Goal: Task Accomplishment & Management: Complete application form

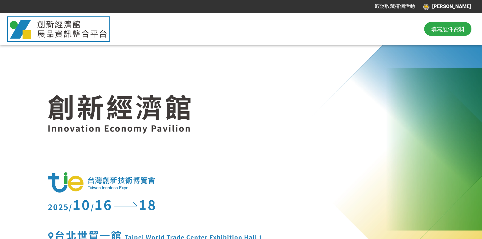
click at [440, 31] on span "填寫展件資料" at bounding box center [447, 29] width 33 height 8
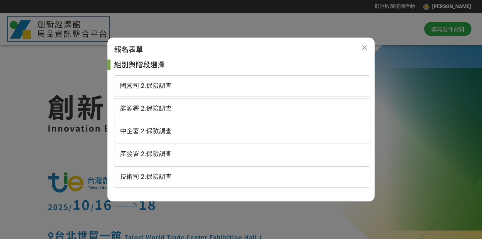
click at [369, 48] on div "報名表單" at bounding box center [240, 49] width 267 height 11
click at [365, 49] on icon at bounding box center [364, 47] width 6 height 7
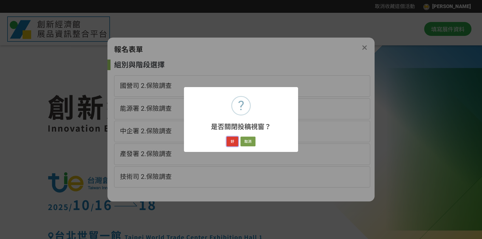
click at [231, 144] on button "好" at bounding box center [231, 142] width 11 height 10
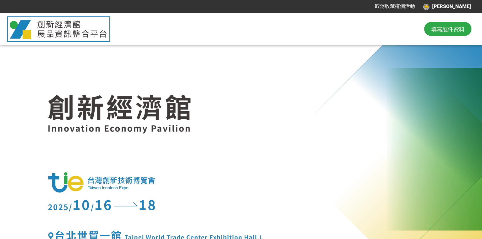
click at [443, 26] on span "填寫展件資料" at bounding box center [447, 29] width 33 height 8
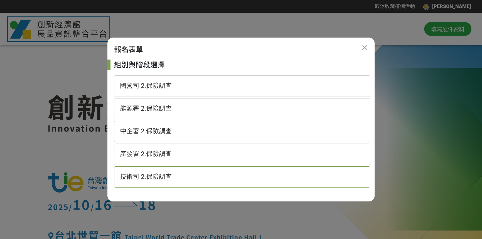
click at [187, 180] on div "技術司 2.保險調查" at bounding box center [242, 176] width 256 height 21
select select "185152:185383"
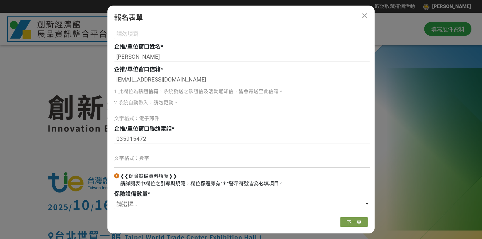
scroll to position [155, 0]
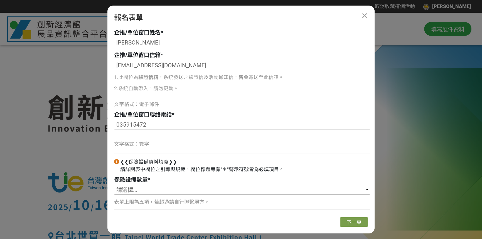
click at [190, 192] on select "請選擇... 1 2 3 4 5" at bounding box center [242, 189] width 256 height 9
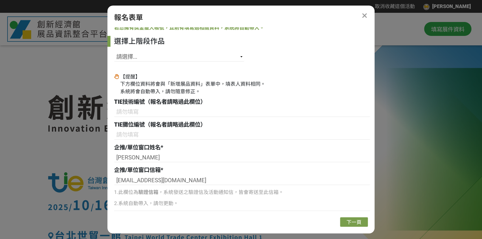
scroll to position [3, 0]
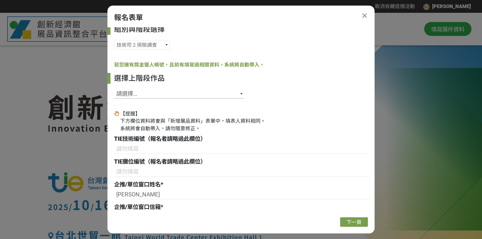
click at [243, 93] on select "請選擇... SID: 341366, 標題: 超高速網通傳輸線精密成型技術 SID: 341365, 標題: 金屬離子捕捉材NaPoGlass SID: 3…" at bounding box center [179, 93] width 130 height 9
select select "341366"
click at [114, 89] on select "請選擇... SID: 341366, 標題: 超高速網通傳輸線精密成型技術 SID: 341365, 標題: 金屬離子捕捉材NaPoGlass SID: 3…" at bounding box center [179, 93] width 130 height 9
type input "B07"
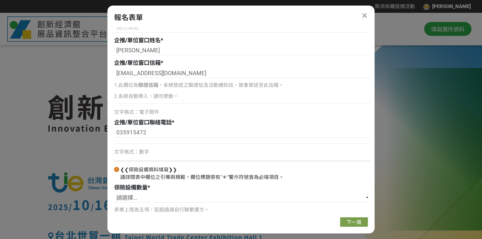
scroll to position [155, 0]
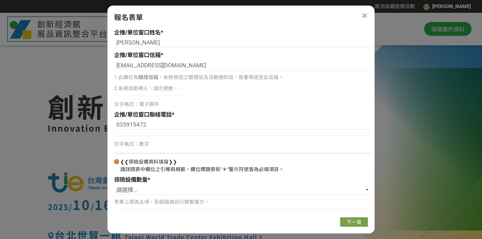
click at [155, 142] on div "文字格式：數字" at bounding box center [242, 144] width 256 height 8
click at [175, 192] on select "請選擇... 1 2 3 4 5" at bounding box center [242, 189] width 256 height 9
select select "2"
click at [114, 185] on select "請選擇... 1 2 3 4 5" at bounding box center [242, 189] width 256 height 9
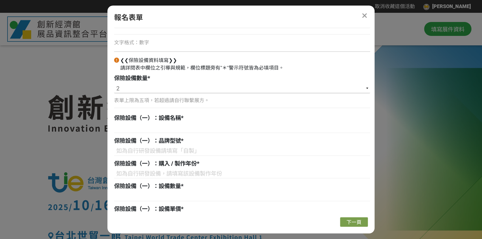
scroll to position [256, 0]
click at [173, 126] on input at bounding box center [242, 128] width 256 height 9
paste input "筆電"
type input "筆電"
click at [199, 153] on input at bounding box center [242, 151] width 256 height 9
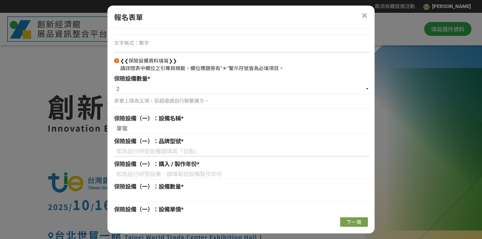
paste input "外購:華碩商用 B9400CBA-0171A1255U"
type input "外購:華碩商用 B9400CBA-0171A1255U"
click at [140, 168] on div "保險設備（一）：購入 / 製作年份 *" at bounding box center [242, 170] width 256 height 21
click at [141, 173] on input at bounding box center [242, 173] width 256 height 9
paste input "2023"
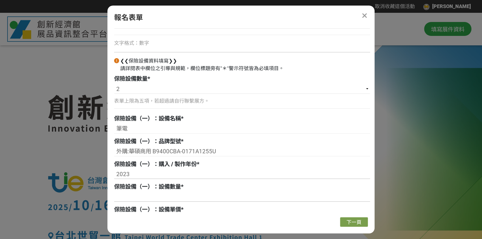
type input "2023"
click at [163, 193] on input at bounding box center [242, 196] width 256 height 9
type input "1"
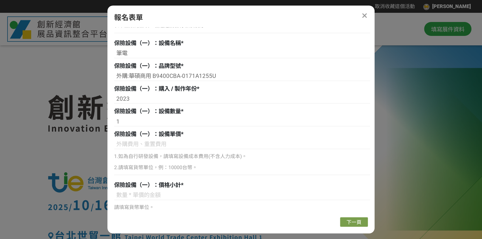
scroll to position [332, 0]
click at [183, 141] on input at bounding box center [242, 143] width 256 height 9
paste input "47,000"
type input "47,000"
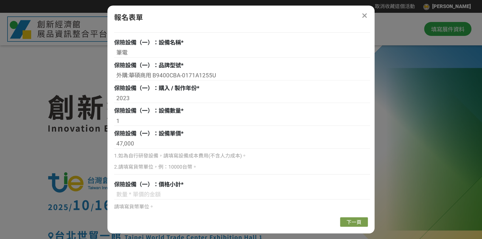
click at [201, 164] on p "2.請填寫貨幣單位，例：10000台幣。" at bounding box center [242, 167] width 256 height 8
click at [195, 192] on input at bounding box center [242, 194] width 256 height 9
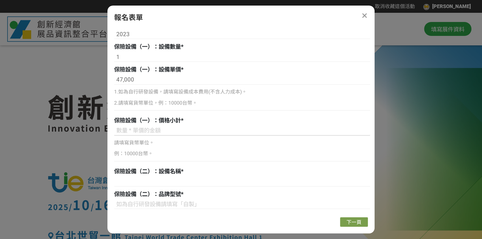
scroll to position [383, 0]
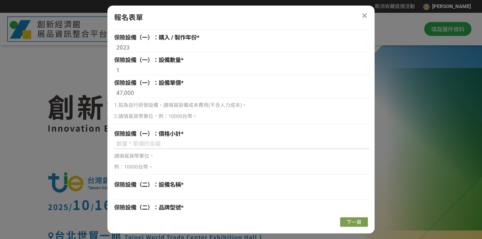
paste input "47,000"
type input "47,000"
click at [200, 162] on div "請填寫貨幣單位。 例：10000台幣。" at bounding box center [242, 161] width 256 height 19
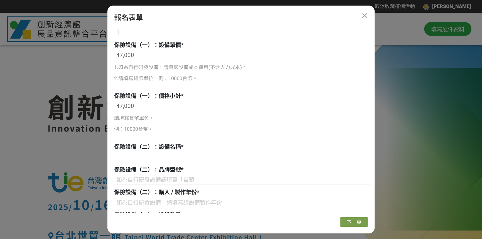
scroll to position [433, 0]
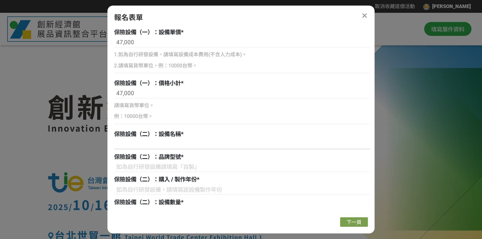
click at [158, 142] on input at bounding box center [242, 144] width 256 height 9
paste input "筆電"
type input "筆電"
click at [154, 167] on input at bounding box center [242, 166] width 256 height 9
paste input "外購:華碩筆記型電腦 型號:UX434F"
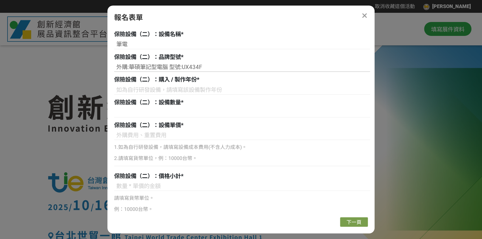
scroll to position [534, 0]
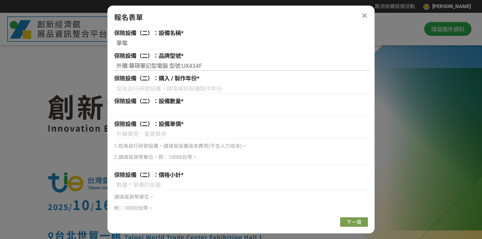
type input "外購:華碩筆記型電腦 型號:UX434F"
click at [192, 115] on input at bounding box center [242, 111] width 256 height 9
paste input "2021"
type input "2021"
click at [137, 136] on input at bounding box center [242, 133] width 256 height 9
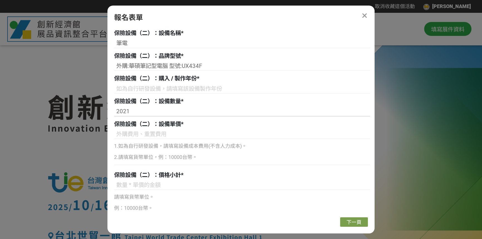
drag, startPoint x: 138, startPoint y: 111, endPoint x: 86, endPoint y: 109, distance: 52.6
click at [125, 88] on input at bounding box center [242, 88] width 256 height 9
paste input "2021"
type input "2021"
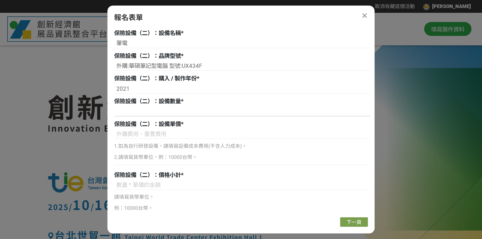
click at [124, 113] on input at bounding box center [242, 111] width 256 height 9
type input "1"
click at [138, 133] on input at bounding box center [242, 133] width 256 height 9
paste input "31,900"
type input "31,900"
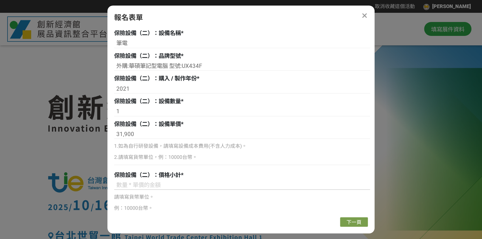
click at [157, 184] on input at bounding box center [242, 184] width 256 height 9
paste input "31,900"
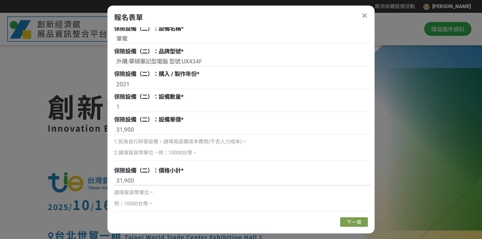
scroll to position [540, 0]
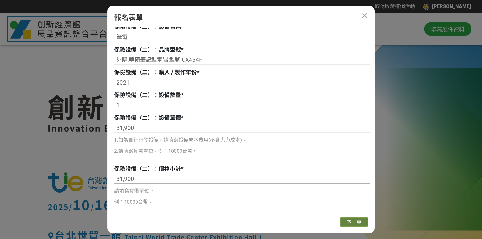
type input "31,900"
click at [353, 222] on span "下一頁" at bounding box center [353, 222] width 15 height 6
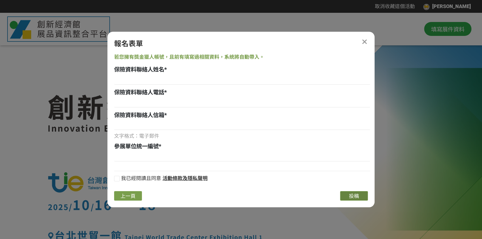
scroll to position [0, 0]
click at [158, 76] on input at bounding box center [242, 79] width 256 height 9
paste input "[PERSON_NAME]"
type input "[PERSON_NAME]"
click at [145, 101] on input at bounding box center [242, 102] width 256 height 9
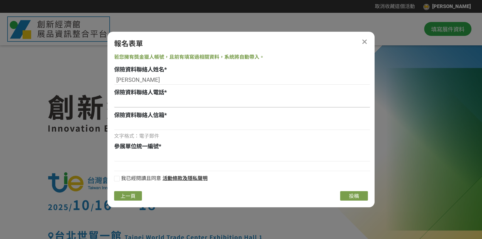
paste input "049-2345252"
type input "049-2345252"
click at [167, 125] on input at bounding box center [242, 124] width 256 height 9
click at [138, 126] on input at bounding box center [242, 124] width 256 height 9
paste input "[EMAIL_ADDRESS][DOMAIN_NAME]"
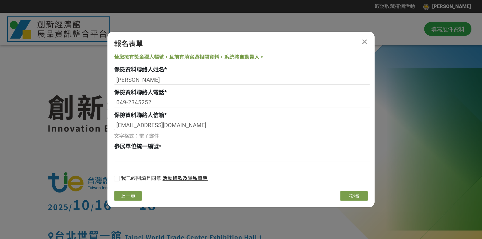
type input "[EMAIL_ADDRESS][DOMAIN_NAME]"
click at [201, 151] on div "參展單位統一編號 *" at bounding box center [242, 152] width 256 height 21
click at [190, 156] on input at bounding box center [242, 156] width 256 height 9
click at [158, 157] on input at bounding box center [242, 156] width 256 height 9
paste input "02750963"
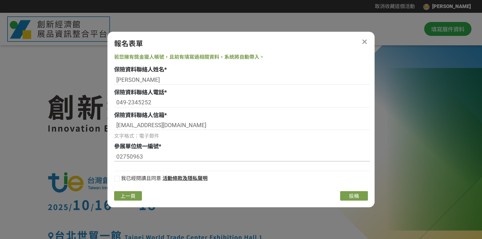
type input "02750963"
click at [118, 178] on div at bounding box center [117, 179] width 6 height 6
checkbox input "true"
click at [358, 195] on span "投稿" at bounding box center [354, 196] width 10 height 6
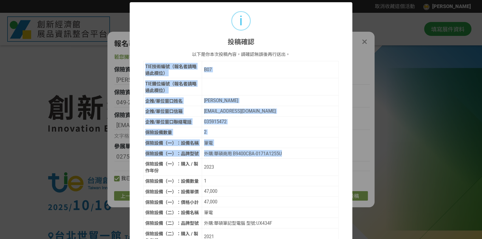
drag, startPoint x: 143, startPoint y: 64, endPoint x: 308, endPoint y: 153, distance: 188.0
click at [308, 153] on tbody "TIE技術編號（報名者請略過此欄位） B07 TIE攤位編號（報名者請略過此欄位） 企推/單位窗口姓名 [PERSON_NAME] 企推/單位窗口信箱 [EM…" at bounding box center [240, 190] width 195 height 258
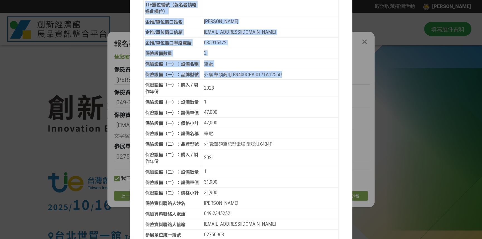
scroll to position [122, 0]
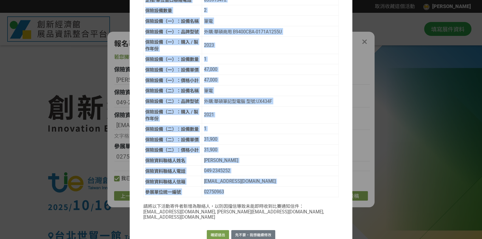
click at [300, 190] on div "02750963" at bounding box center [270, 191] width 133 height 5
copy tbody "TIE技術編號（報名者請略過此欄位） B07 TIE攤位編號（報名者請略過此欄位） 企推/單位窗口姓名 [PERSON_NAME] 企推/單位窗口信箱 [EM…"
click at [217, 230] on button "確認送出" at bounding box center [218, 235] width 22 height 10
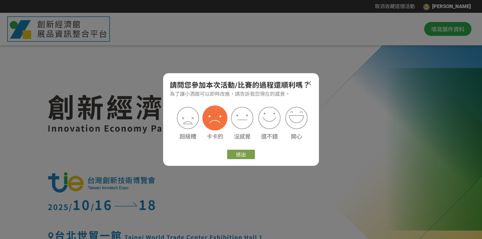
click at [213, 115] on img at bounding box center [214, 117] width 25 height 25
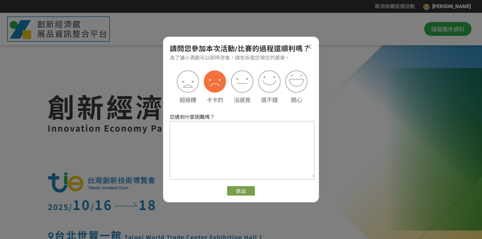
drag, startPoint x: 225, startPoint y: 150, endPoint x: 216, endPoint y: 138, distance: 15.2
click at [225, 150] on textarea at bounding box center [242, 149] width 144 height 56
type textarea "希望有匯入功能"
click at [249, 189] on button "送出" at bounding box center [241, 190] width 28 height 9
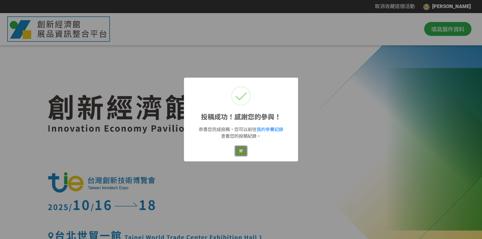
click at [240, 153] on button "好" at bounding box center [240, 151] width 11 height 10
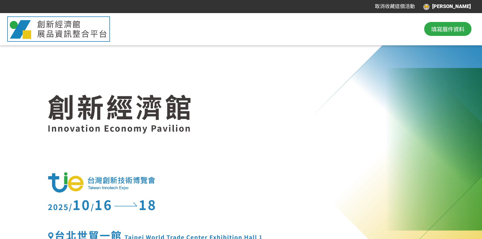
click at [440, 31] on span "填寫展件資料" at bounding box center [447, 29] width 33 height 8
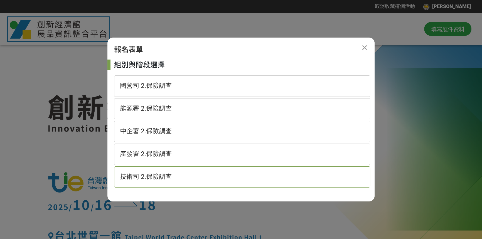
click at [193, 173] on div "技術司 2.保險調查" at bounding box center [242, 176] width 256 height 21
select select "185152:185383"
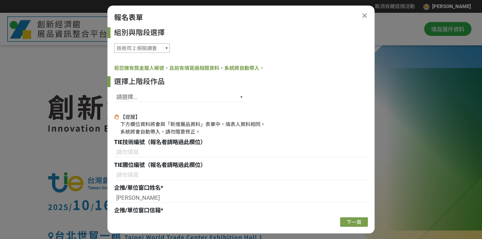
click at [135, 49] on select "國營司 2.保險調查 能源署 2.保險調查 中企署 2.保險調查 產發署 2.保險調查 技術司 2.保險調查" at bounding box center [142, 47] width 56 height 9
click at [195, 104] on div "選擇上階段作品 請選擇... SID: 341366, 標題: 超高速網通傳輸線精密成型技術 SID: 341365, 標題: 金屬離子捕捉材NaPoGlas…" at bounding box center [242, 90] width 256 height 29
click at [197, 100] on select "請選擇... SID: 341366, 標題: 超高速網通傳輸線精密成型技術 SID: 341365, 標題: 金屬離子捕捉材NaPoGlass SID: 3…" at bounding box center [179, 96] width 130 height 9
click at [153, 98] on select "請選擇... SID: 341366, 標題: 超高速網通傳輸線精密成型技術 SID: 341365, 標題: 金屬離子捕捉材NaPoGlass SID: 3…" at bounding box center [179, 96] width 130 height 9
select select "340205"
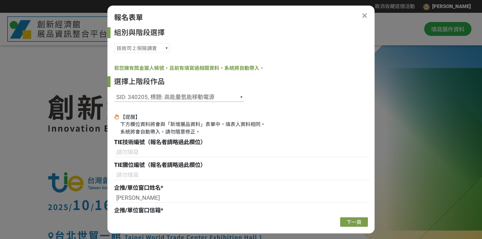
click at [114, 92] on select "請選擇... SID: 341366, 標題: 超高速網通傳輸線精密成型技術 SID: 341365, 標題: 金屬離子捕捉材NaPoGlass SID: 3…" at bounding box center [179, 96] width 130 height 9
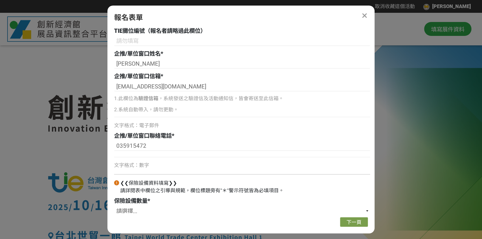
scroll to position [155, 0]
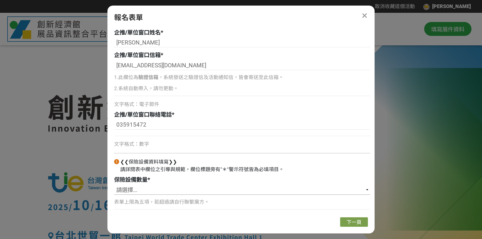
click at [177, 190] on select "請選擇... 1 2 3 4 5" at bounding box center [242, 189] width 256 height 9
select select "3"
click at [114, 185] on select "請選擇... 1 2 3 4 5" at bounding box center [242, 189] width 256 height 9
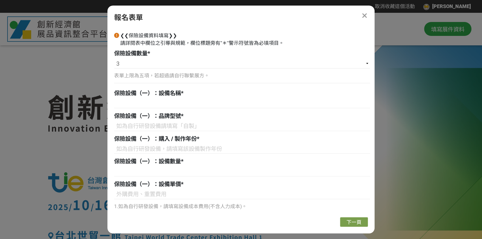
scroll to position [307, 0]
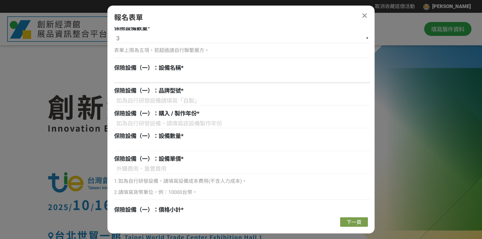
click at [184, 79] on input at bounding box center [242, 77] width 256 height 9
paste input "高能量氫能移動電源"
type input "高能量氫能移動電源"
click at [193, 99] on input at bounding box center [242, 100] width 256 height 9
paste input "自製"
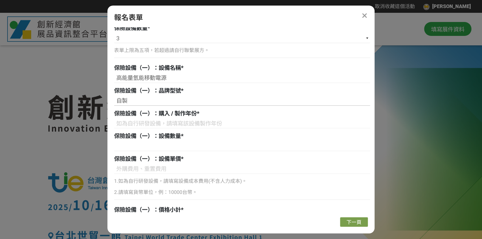
type input "自製"
click at [175, 106] on div "自製" at bounding box center [242, 101] width 256 height 11
click at [174, 121] on input at bounding box center [242, 123] width 256 height 9
paste input "2025"
type input "2025"
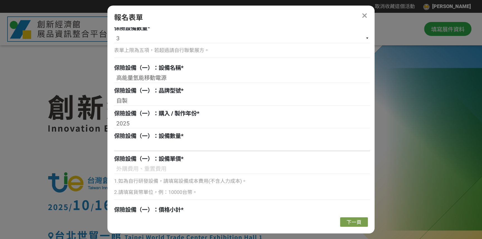
click at [145, 148] on input at bounding box center [242, 146] width 256 height 9
paste input "1"
type input "1"
click at [135, 167] on input at bounding box center [242, 168] width 256 height 9
paste input "800,000"
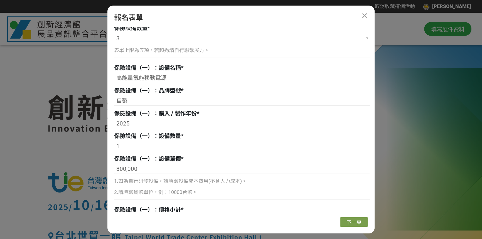
scroll to position [408, 0]
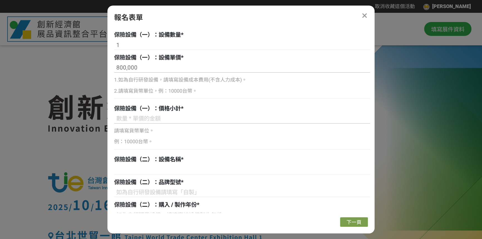
type input "800,000"
click at [137, 121] on input at bounding box center [242, 118] width 256 height 9
paste input "800,000"
type input "800,000"
click at [130, 166] on input at bounding box center [242, 169] width 256 height 9
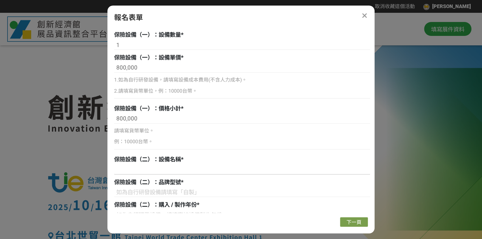
paste input "行動冰箱"
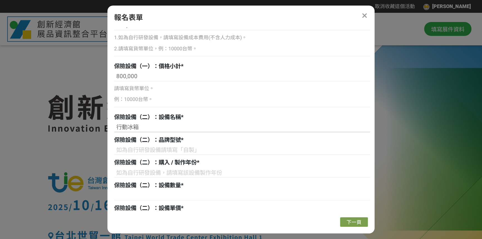
scroll to position [458, 0]
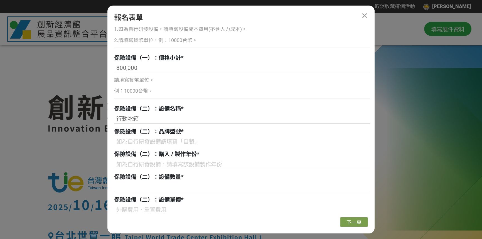
type input "行動冰箱"
click at [172, 141] on input at bounding box center [242, 141] width 256 height 9
paste input "外購:艾比酷 雙槽雙溫控車用冰箱 LG-D50 黑色 行動冰箱"
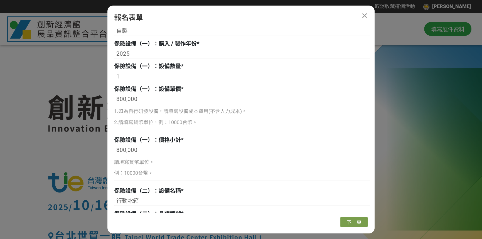
scroll to position [534, 0]
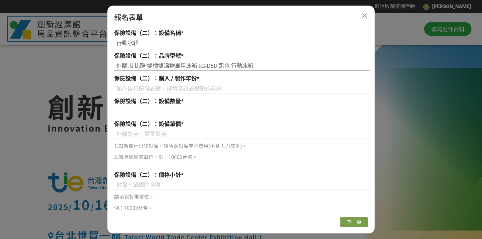
type input "外購:艾比酷 雙槽雙溫控車用冰箱 LG-D50 黑色 行動冰箱"
click at [170, 85] on input at bounding box center [242, 88] width 256 height 9
paste input "2023"
type input "2023"
click at [154, 106] on div "保險設備（二）：設備數量 *" at bounding box center [242, 107] width 256 height 21
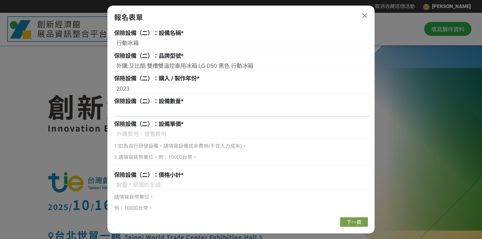
click at [150, 114] on input at bounding box center [242, 111] width 256 height 9
paste input "1"
type input "1"
click at [141, 134] on input at bounding box center [242, 133] width 256 height 9
paste input "15,300"
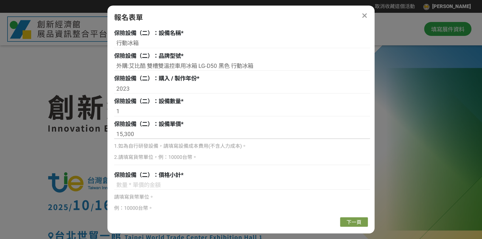
type input "15,300"
click at [145, 184] on input at bounding box center [242, 184] width 256 height 9
paste input "15,300"
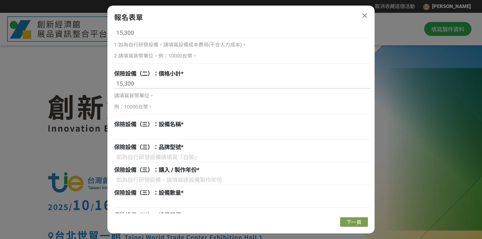
type input "15,300"
click at [161, 135] on input at bounding box center [242, 134] width 256 height 9
paste input "咖啡機"
type input "咖啡機"
click at [137, 153] on input at bounding box center [242, 157] width 256 height 9
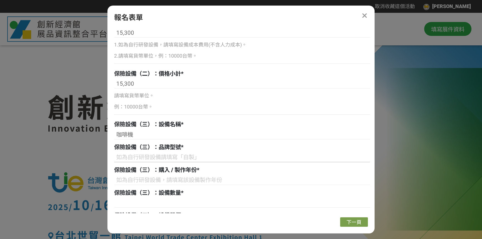
paste input "外購:Philips [PERSON_NAME] 全自動義式咖啡機(EP2224/10)"
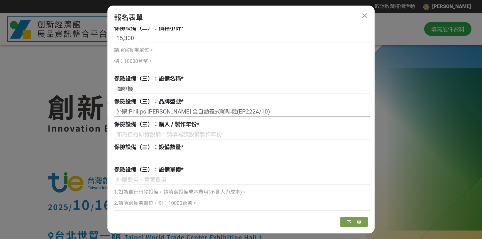
scroll to position [686, 0]
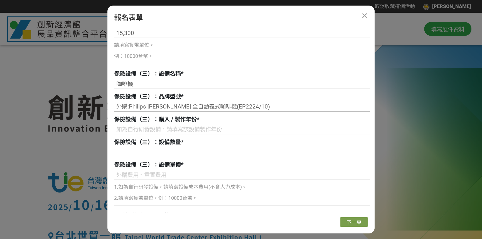
type input "外購:Philips [PERSON_NAME] 全自動義式咖啡機(EP2224/10)"
click at [143, 130] on input at bounding box center [242, 129] width 256 height 9
paste input "2025"
type input "2025"
click at [181, 149] on input at bounding box center [242, 151] width 256 height 9
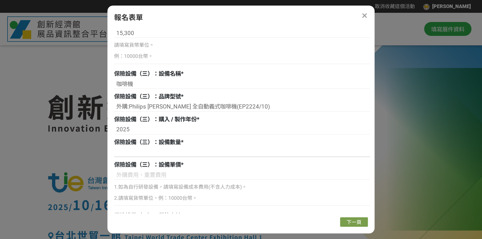
paste input "1"
type input "1"
click at [138, 171] on input at bounding box center [242, 174] width 256 height 9
paste input "17,500"
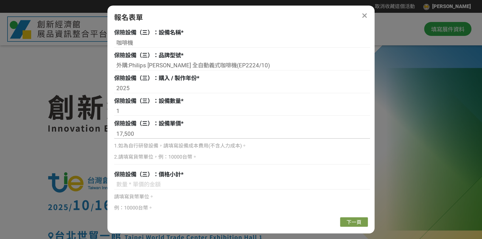
scroll to position [733, 0]
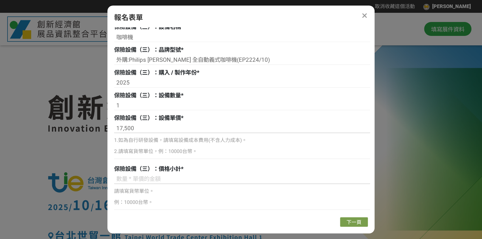
type input "17,500"
click at [140, 177] on input at bounding box center [242, 178] width 256 height 9
paste input "17,500"
type input "17,500"
click at [355, 219] on button "下一頁" at bounding box center [354, 221] width 28 height 9
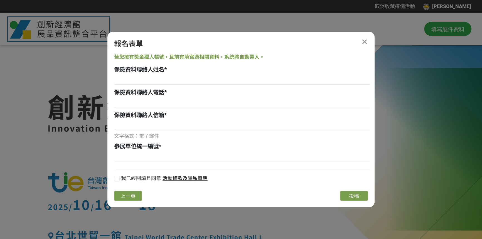
scroll to position [0, 0]
drag, startPoint x: 182, startPoint y: 82, endPoint x: 175, endPoint y: 84, distance: 7.4
click at [183, 83] on input at bounding box center [242, 79] width 256 height 9
paste input "[PERSON_NAME]"
type input "[PERSON_NAME]"
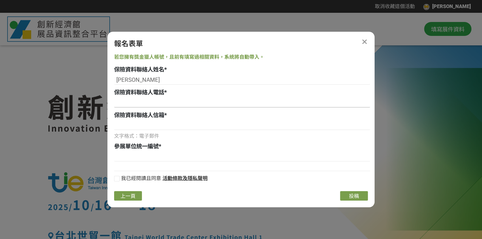
click at [174, 102] on input at bounding box center [242, 102] width 256 height 9
paste input "[US_EMPLOYER_IDENTIFICATION_NUMBER]"
type input "[US_EMPLOYER_IDENTIFICATION_NUMBER]"
click at [147, 125] on input at bounding box center [242, 124] width 256 height 9
paste input "" [EMAIL_ADDRESS][DOMAIN_NAME]""
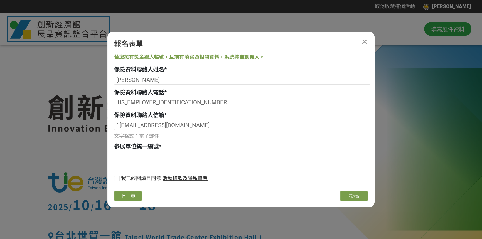
click at [119, 124] on input "" [EMAIL_ADDRESS][DOMAIN_NAME]" at bounding box center [242, 124] width 256 height 9
type input "[EMAIL_ADDRESS][DOMAIN_NAME]"
click at [137, 155] on input at bounding box center [242, 156] width 256 height 9
paste input "02750963"
type input "02750963"
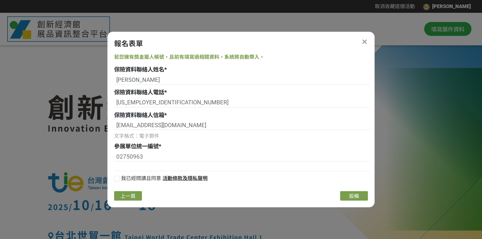
click at [120, 177] on label "我已經閱讀且同意" at bounding box center [137, 179] width 47 height 8
click at [118, 178] on input "我已經閱讀且同意" at bounding box center [116, 180] width 4 height 4
checkbox input "false"
click at [349, 196] on span "投稿" at bounding box center [354, 196] width 10 height 6
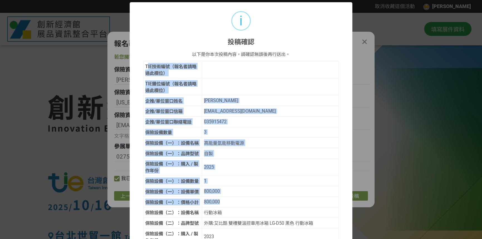
drag, startPoint x: 145, startPoint y: 65, endPoint x: 297, endPoint y: 196, distance: 200.9
click at [297, 196] on tbody "TIE技術編號（報名者請略過此欄位） TIE攤位編號（報名者請略過此欄位） 企推/單位窗口姓名 [PERSON_NAME] 企推/單位窗口信箱 [EMAIL_…" at bounding box center [240, 224] width 195 height 327
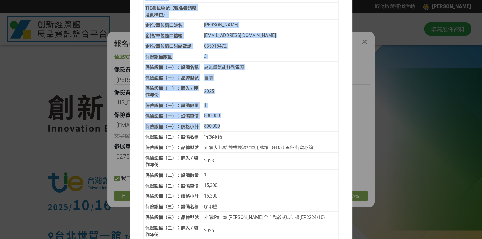
scroll to position [177, 0]
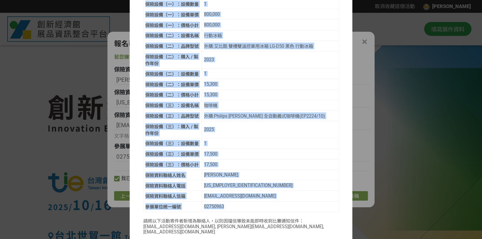
click at [278, 205] on td "02750963" at bounding box center [270, 206] width 137 height 11
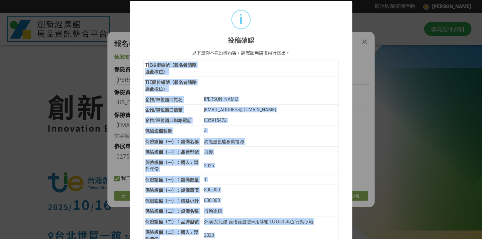
scroll to position [0, 0]
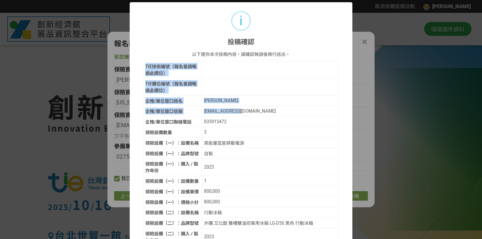
drag, startPoint x: 143, startPoint y: 65, endPoint x: 234, endPoint y: 132, distance: 113.4
click at [232, 110] on tbody "TIE技術編號（報名者請略過此欄位） TIE攤位編號（報名者請略過此欄位） 企推/單位窗口姓名 [PERSON_NAME] 企推/單位窗口信箱 [EMAIL_…" at bounding box center [240, 224] width 195 height 327
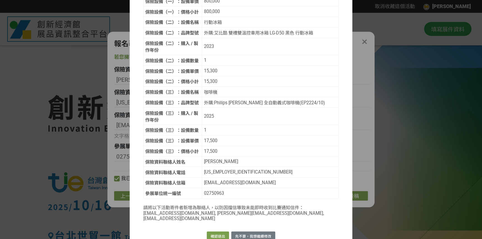
scroll to position [190, 0]
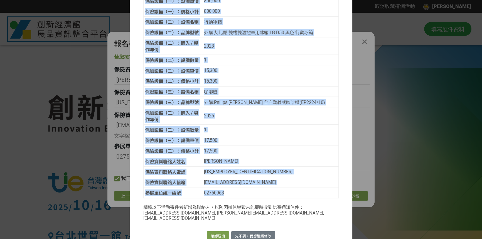
click at [271, 190] on div "02750963" at bounding box center [270, 192] width 133 height 5
copy tbody "LORemip（dolorsita） CONsect（adipiscin） el/seddoe tem in/utlabo etdolo@magn.ali.e…"
click at [221, 231] on button "確認送出" at bounding box center [218, 236] width 22 height 10
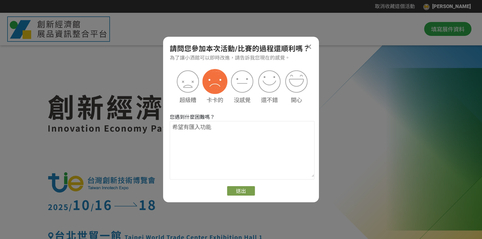
click at [214, 81] on img at bounding box center [214, 81] width 25 height 25
click at [245, 163] on textarea at bounding box center [242, 149] width 144 height 56
type textarea "建議 新增excel 格式匯入"
click at [243, 192] on button "送出" at bounding box center [241, 190] width 28 height 9
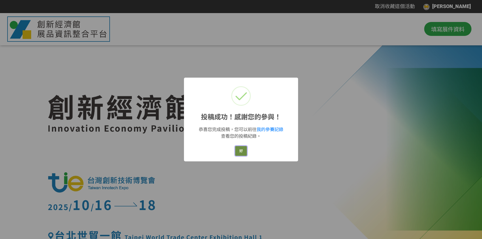
click at [242, 146] on button "好" at bounding box center [240, 151] width 11 height 10
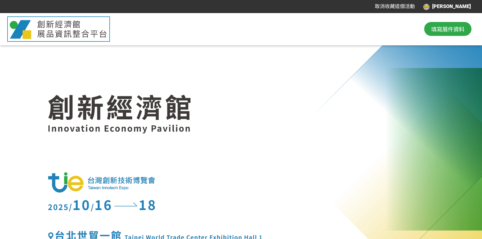
click at [440, 28] on span "填寫展件資料" at bounding box center [447, 29] width 33 height 8
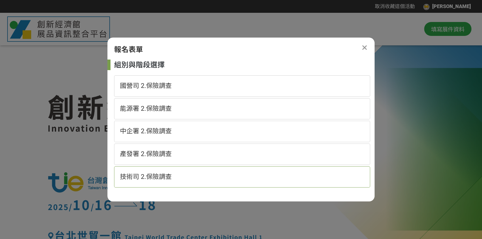
click at [237, 181] on div "技術司 2.保險調查" at bounding box center [242, 176] width 256 height 21
select select "185152:185383"
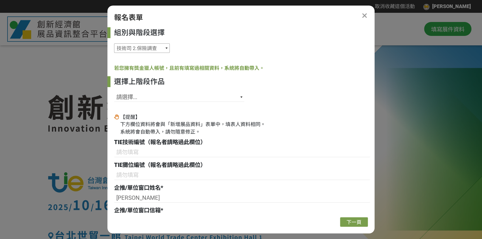
click at [131, 51] on select "國營司 2.保險調查 能源署 2.保險調查 中企署 2.保險調查 產發署 2.保險調查 技術司 2.保險調查" at bounding box center [142, 47] width 56 height 9
click at [311, 65] on div "若您擁有獎金獵人帳號，且前有填寫過相關資料，系統將自動帶入。" at bounding box center [242, 68] width 256 height 8
click at [222, 95] on select "請選擇... SID: 341366, 標題: 超高速網通傳輸線精密成型技術 SID: 341365, 標題: 金屬離子捕捉材NaPoGlass SID: 3…" at bounding box center [179, 96] width 130 height 9
click at [197, 91] on div "選擇上階段作品 請選擇... SID: 341366, 標題: 超高速網通傳輸線精密成型技術 SID: 341365, 標題: 金屬離子捕捉材NaPoGlas…" at bounding box center [242, 90] width 256 height 29
click at [199, 97] on select "請選擇... SID: 341366, 標題: 超高速網通傳輸線精密成型技術 SID: 341365, 標題: 金屬離子捕捉材NaPoGlass SID: 3…" at bounding box center [179, 96] width 130 height 9
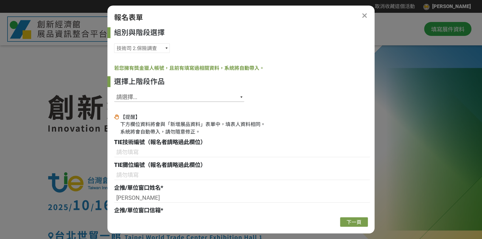
select select "341365"
click at [114, 92] on select "請選擇... SID: 341366, 標題: 超高速網通傳輸線精密成型技術 SID: 341365, 標題: 金屬離子捕捉材NaPoGlass SID: 3…" at bounding box center [179, 96] width 130 height 9
click at [241, 150] on input at bounding box center [242, 152] width 256 height 9
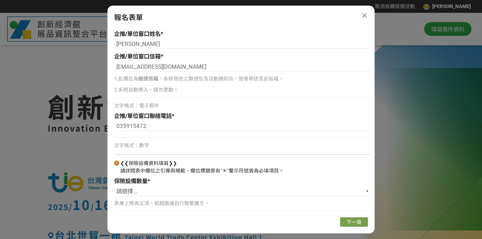
scroll to position [155, 0]
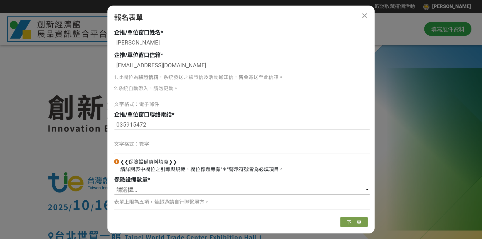
click at [190, 188] on select "請選擇... 1 2 3 4 5" at bounding box center [242, 189] width 256 height 9
select select "4"
click at [114, 185] on select "請選擇... 1 2 3 4 5" at bounding box center [242, 189] width 256 height 9
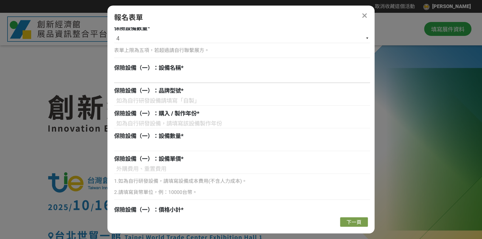
click at [160, 82] on input at bounding box center [242, 77] width 256 height 9
paste input "實驗級吸附系統原型機"
type input "實驗級吸附系統原型機"
click at [206, 99] on input at bounding box center [242, 100] width 256 height 9
paste input "自製"
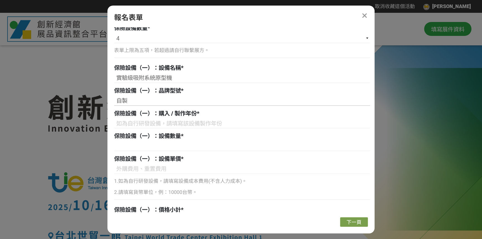
type input "自製"
drag, startPoint x: 125, startPoint y: 113, endPoint x: 133, endPoint y: 123, distance: 12.4
click at [128, 121] on div "保險設備（一）：購入 / 製作年份 *" at bounding box center [242, 119] width 256 height 21
click at [135, 127] on input at bounding box center [242, 123] width 256 height 9
paste input "2018"
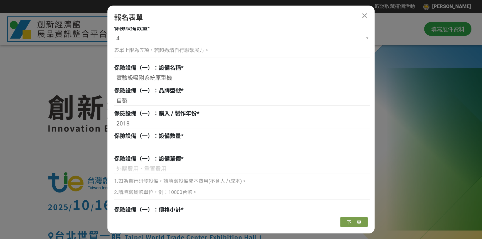
type input "2018"
click at [165, 145] on input at bounding box center [242, 146] width 256 height 9
paste input "1"
type input "1"
click at [140, 172] on input at bounding box center [242, 168] width 256 height 9
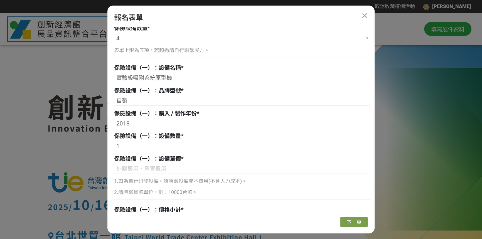
paste input "100,000"
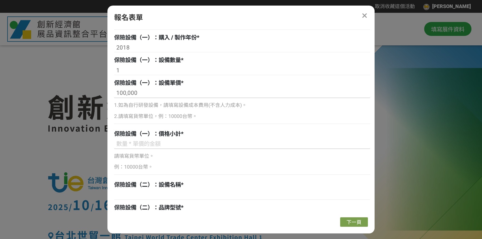
type input "100,000"
click at [146, 146] on input at bounding box center [242, 143] width 256 height 9
paste input "100,000"
type input "100,000"
click at [143, 172] on div "請填寫貨幣單位。 例：10000台幣。" at bounding box center [242, 164] width 256 height 27
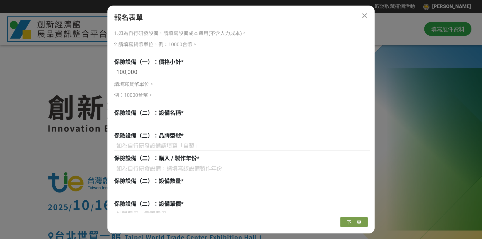
scroll to position [458, 0]
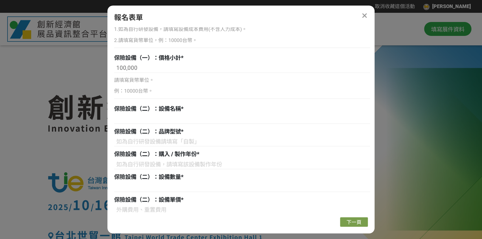
click at [160, 147] on div at bounding box center [242, 142] width 256 height 11
click at [168, 138] on input at bounding box center [242, 141] width 256 height 9
paste input "NaPoGlass"
type input "NaPoGlass"
click at [158, 158] on div "保險設備（二）：購入 / 製作年份 *" at bounding box center [242, 160] width 256 height 21
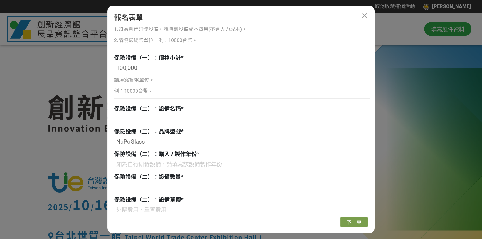
click at [157, 163] on input at bounding box center [242, 164] width 256 height 9
paste input "自製"
type input "自製"
click at [146, 162] on input "自製" at bounding box center [242, 164] width 256 height 9
drag, startPoint x: 150, startPoint y: 180, endPoint x: 148, endPoint y: 183, distance: 4.6
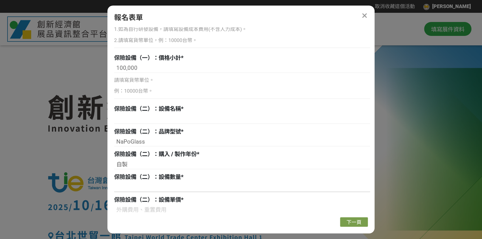
click at [149, 181] on div "保險設備（二）：設備數量 *" at bounding box center [242, 177] width 256 height 9
click at [149, 185] on input at bounding box center [242, 186] width 256 height 9
paste input "2024"
type input "2024"
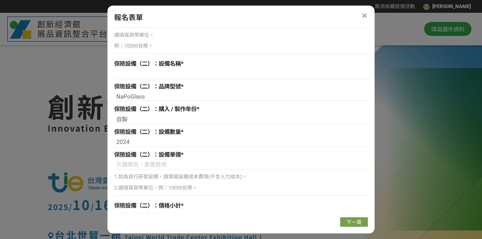
scroll to position [509, 0]
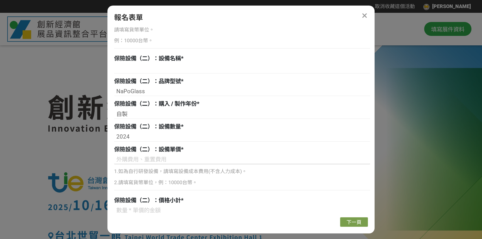
click at [200, 158] on input at bounding box center [242, 159] width 256 height 9
paste input "3"
type input "3"
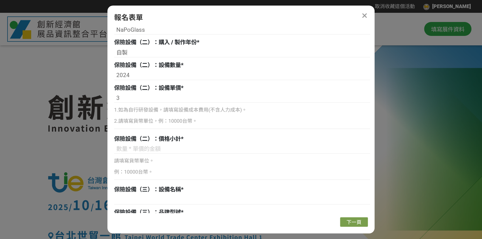
scroll to position [585, 0]
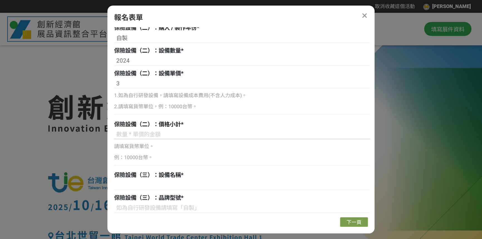
click at [177, 133] on input at bounding box center [242, 134] width 256 height 9
paste input "7,000"
type input "7,000"
click at [140, 154] on div "請填寫貨幣單位。 例：10000台幣。" at bounding box center [242, 152] width 256 height 19
click at [137, 178] on div "保險設備（三）：設備名稱 *" at bounding box center [242, 175] width 256 height 9
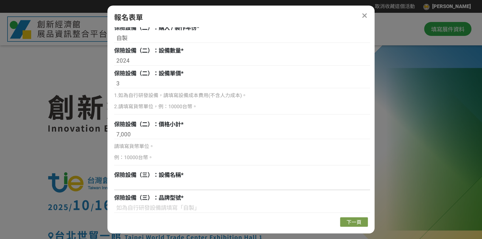
click at [136, 186] on input at bounding box center [242, 184] width 256 height 9
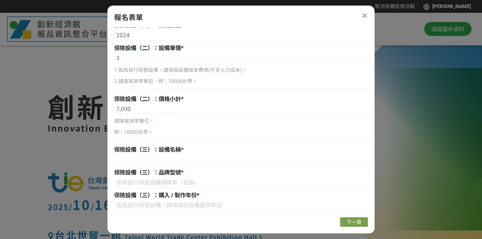
click at [140, 125] on div "請填寫貨幣單位。 例：10000台幣。" at bounding box center [242, 126] width 256 height 19
click at [129, 132] on p "例：10000台幣。" at bounding box center [242, 132] width 256 height 8
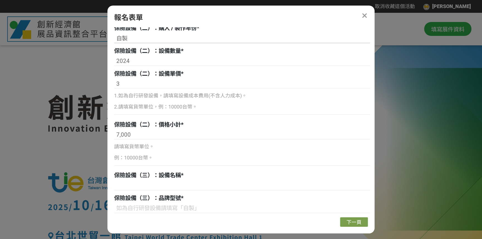
scroll to position [585, 0]
click at [122, 157] on p "例：10000台幣。" at bounding box center [242, 158] width 256 height 8
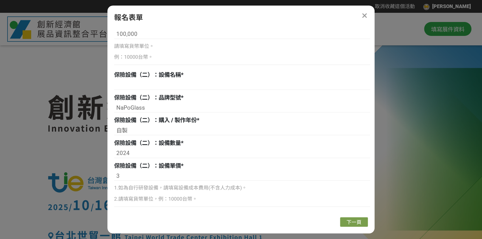
scroll to position [484, 0]
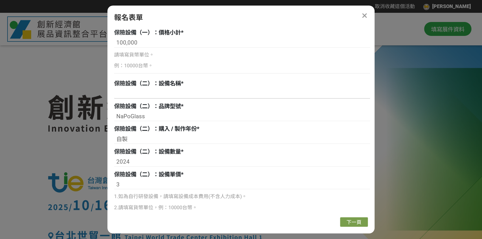
click at [143, 97] on input at bounding box center [242, 93] width 256 height 9
drag, startPoint x: 149, startPoint y: 112, endPoint x: 112, endPoint y: 112, distance: 37.3
click at [112, 112] on div "組別與階段選擇 國營司 2.保險調查 能源署 2.保險調查 中企署 2.保險調查 產發署 2.保險調查 技術司 2.保險調查 若您擁有獎金獵人帳號，且前有填寫…" at bounding box center [240, 119] width 267 height 185
click at [132, 92] on input at bounding box center [242, 93] width 256 height 9
paste input "NaPoGlass"
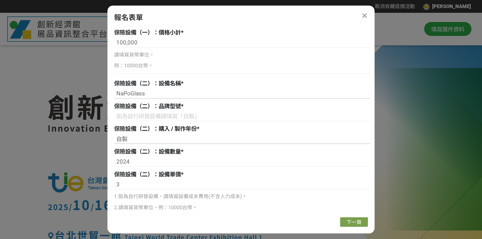
type input "NaPoGlass"
drag, startPoint x: 127, startPoint y: 139, endPoint x: 113, endPoint y: 135, distance: 14.5
click at [113, 135] on div "組別與階段選擇 國營司 2.保險調查 能源署 2.保險調查 中企署 2.保險調查 產發署 2.保險調查 技術司 2.保險調查 若您擁有獎金獵人帳號，且前有填寫…" at bounding box center [240, 119] width 267 height 185
click at [135, 116] on input at bounding box center [242, 115] width 256 height 9
paste input "自製"
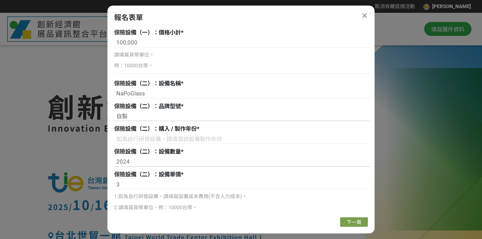
type input "自製"
drag, startPoint x: 133, startPoint y: 162, endPoint x: 105, endPoint y: 155, distance: 29.1
click at [128, 134] on input at bounding box center [242, 138] width 256 height 9
paste input "2024"
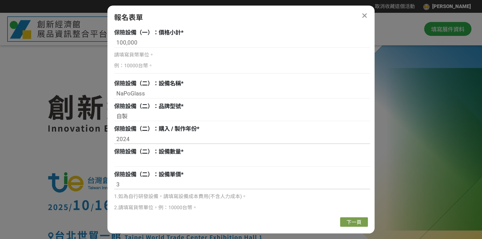
type input "2024"
drag, startPoint x: 128, startPoint y: 184, endPoint x: 105, endPoint y: 177, distance: 24.1
click at [132, 163] on input at bounding box center [242, 161] width 256 height 9
paste input "3"
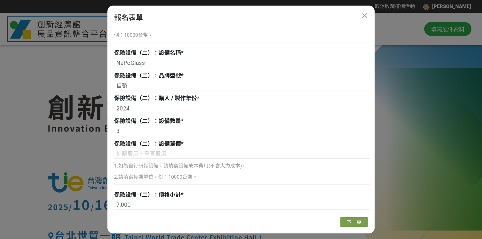
scroll to position [559, 0]
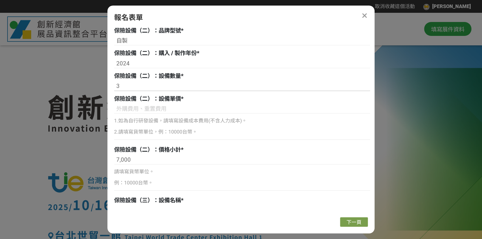
type input "3"
click at [167, 108] on input at bounding box center [242, 108] width 256 height 9
paste input "21,000"
type input "21,000"
click at [157, 128] on p "2.請填寫貨幣單位，例：10000台幣。" at bounding box center [242, 132] width 256 height 8
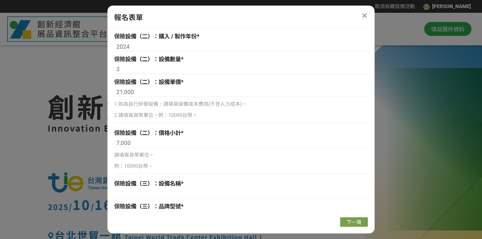
scroll to position [585, 0]
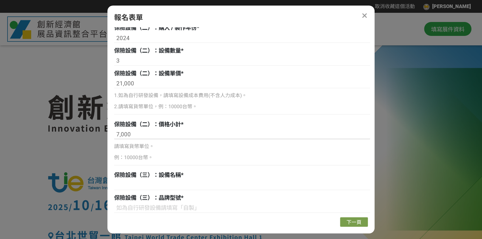
drag, startPoint x: 135, startPoint y: 132, endPoint x: 74, endPoint y: 126, distance: 61.2
paste input "21,000"
type input "21,000"
click at [155, 85] on input "21,000" at bounding box center [242, 83] width 256 height 9
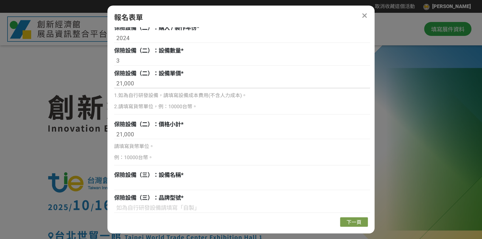
paste input "7"
type input "7,000"
click at [177, 104] on p "2.請填寫貨幣單位，例：10000台幣。" at bounding box center [242, 107] width 256 height 8
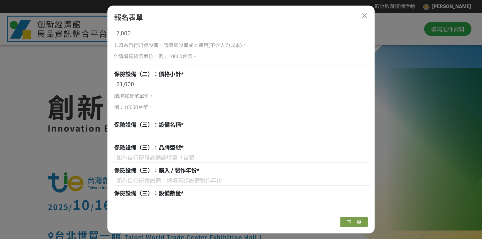
scroll to position [635, 0]
click at [167, 135] on input at bounding box center [242, 134] width 256 height 9
paste input "抗菌鍵盤"
type input "抗菌鍵盤"
click at [214, 153] on input at bounding box center [242, 157] width 256 height 9
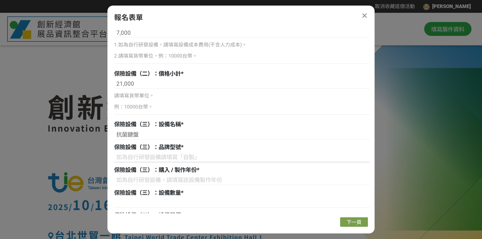
paste input "自製"
type input "自製"
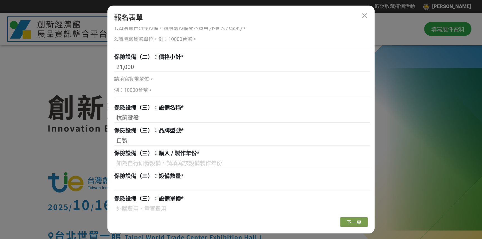
scroll to position [686, 0]
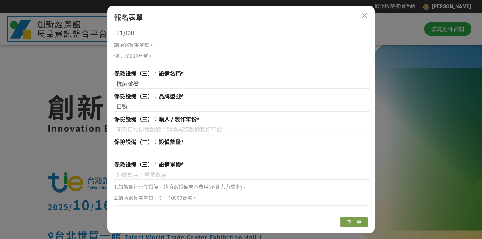
click at [175, 133] on input at bounding box center [242, 129] width 256 height 9
paste input "2025"
type input "2025"
click at [174, 156] on input at bounding box center [242, 151] width 256 height 9
paste input "1"
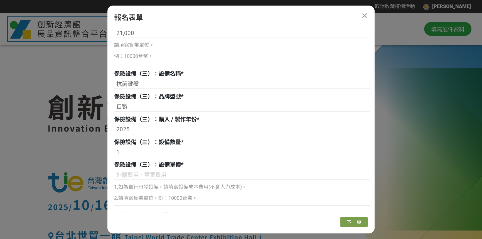
type input "1"
click at [212, 178] on input at bounding box center [242, 174] width 256 height 9
paste input "2,000"
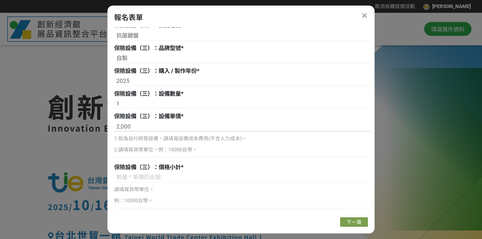
scroll to position [736, 0]
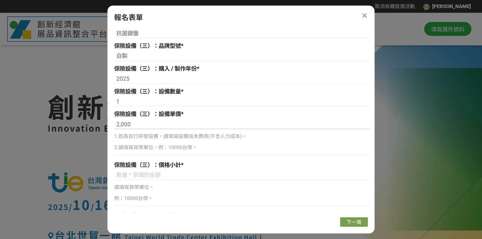
type input "2,000"
click at [154, 176] on input at bounding box center [242, 174] width 256 height 9
paste input "2,000"
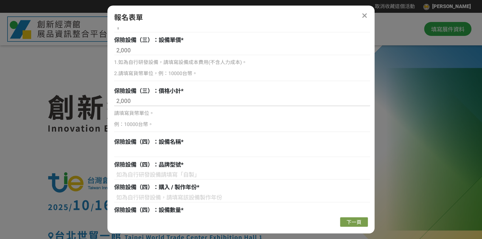
scroll to position [812, 0]
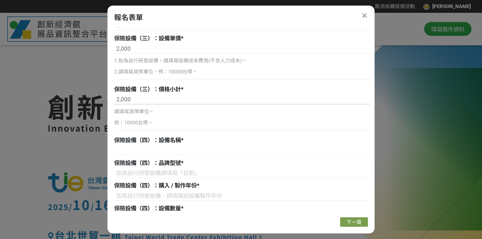
type input "2,000"
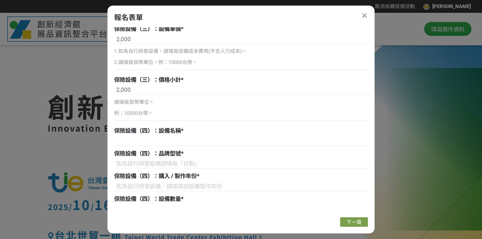
scroll to position [837, 0]
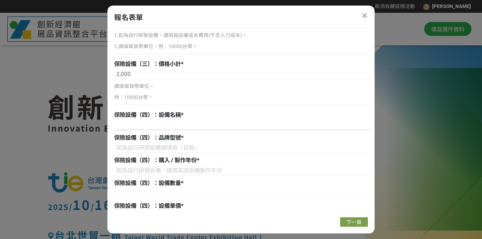
click at [139, 124] on input at bounding box center [242, 124] width 256 height 9
paste input "抗菌母粒"
type input "抗菌母粒"
click at [205, 144] on input at bounding box center [242, 147] width 256 height 9
paste input "自製"
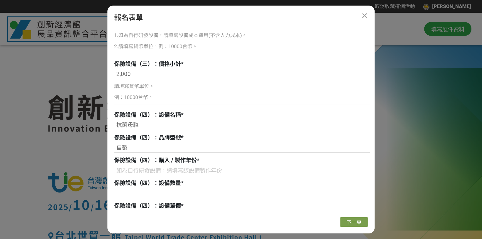
scroll to position [863, 0]
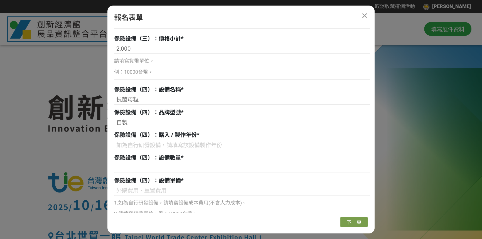
type input "自製"
click at [129, 148] on input at bounding box center [242, 144] width 256 height 9
click at [204, 148] on input at bounding box center [242, 144] width 256 height 9
paste input "2"
type input "2024"
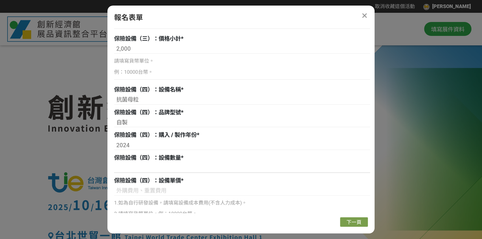
click at [150, 167] on input at bounding box center [242, 167] width 256 height 9
paste input "1"
type input "1"
click at [162, 191] on input at bounding box center [242, 190] width 256 height 9
paste input "2,000"
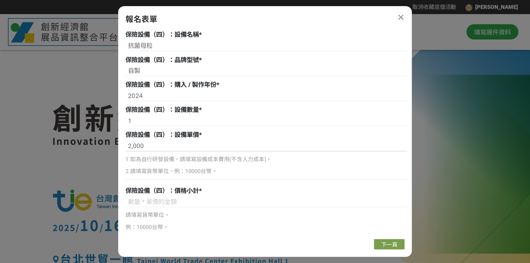
scroll to position [925, 0]
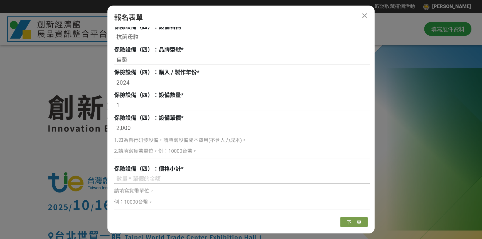
type input "2,000"
click at [156, 176] on input at bounding box center [242, 178] width 256 height 9
paste input "2,000"
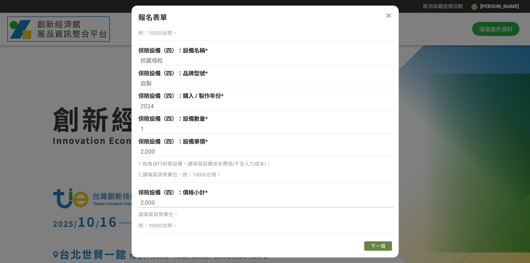
type input "2,000"
click at [378, 239] on span "下一頁" at bounding box center [377, 246] width 15 height 6
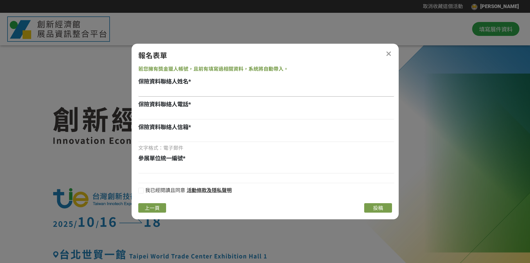
click at [185, 88] on input at bounding box center [266, 91] width 256 height 9
paste input "[PERSON_NAME]"
type input "[PERSON_NAME]"
click at [172, 115] on input at bounding box center [266, 114] width 256 height 9
paste input "[US_EMPLOYER_IDENTIFICATION_NUMBER]"
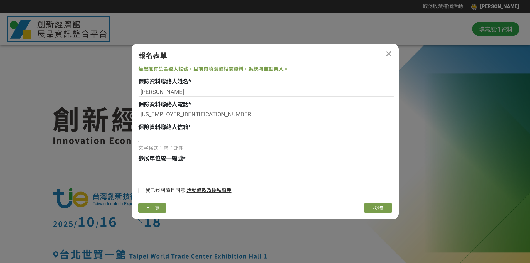
type input "[US_EMPLOYER_IDENTIFICATION_NUMBER]"
click at [175, 137] on input at bounding box center [266, 136] width 256 height 9
paste input "" [EMAIL_ADDRESS][DOMAIN_NAME]""
drag, startPoint x: 152, startPoint y: 135, endPoint x: 84, endPoint y: 127, distance: 68.4
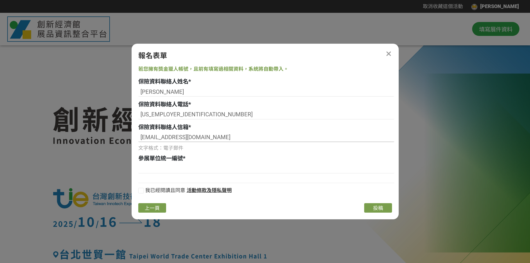
type input "[EMAIL_ADDRESS][DOMAIN_NAME]"
click at [184, 169] on input at bounding box center [266, 168] width 256 height 9
paste input "02750963"
type input "02750963"
click at [149, 187] on span "我已經閱讀且同意" at bounding box center [165, 190] width 40 height 6
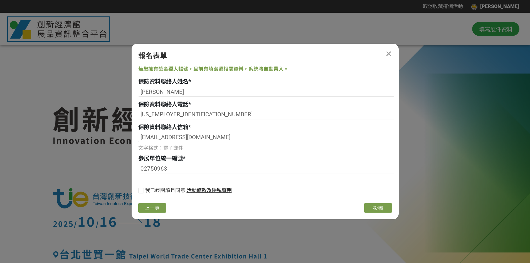
click at [142, 190] on input "我已經閱讀且同意" at bounding box center [140, 192] width 4 height 4
checkbox input "false"
click at [379, 210] on span "投稿" at bounding box center [378, 208] width 10 height 6
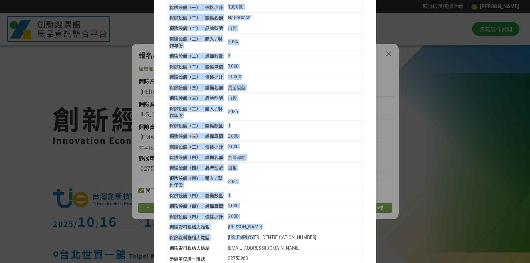
scroll to position [241, 0]
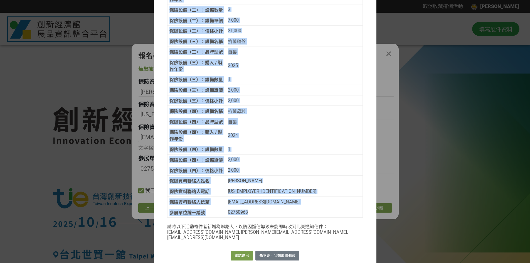
drag, startPoint x: 164, startPoint y: 68, endPoint x: 307, endPoint y: 211, distance: 201.7
click at [307, 211] on div "以下是你本次投稿內容，請確認無誤後再行送出。 TIE技術編號（報名者請略過此欄位） TIE攤位編號（報名者請略過此欄位） 企推/單位窗口姓名 [PERSON_…" at bounding box center [265, 25] width 222 height 440
copy div "loremipsum，dolorsitam。 CONsect（adipiscin） ELItsed（doeiusmod） te/incidi utl et/d…"
click at [239, 239] on button "確認送出" at bounding box center [241, 255] width 22 height 10
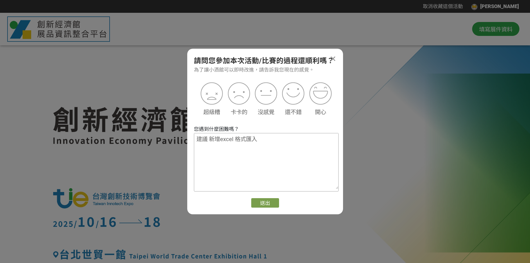
click at [301, 151] on textarea "建議 新增excel 格式匯入" at bounding box center [266, 161] width 144 height 56
click at [246, 98] on img at bounding box center [238, 93] width 25 height 25
click at [259, 165] on textarea at bounding box center [266, 161] width 144 height 56
type textarea "請新增批次匯入功能"
click at [275, 204] on button "送出" at bounding box center [265, 202] width 28 height 9
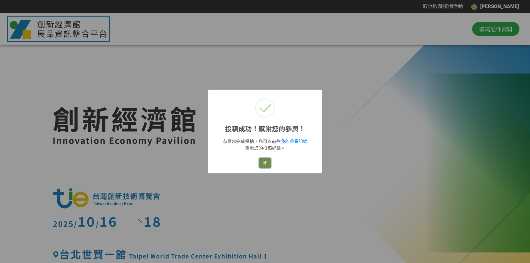
click at [267, 165] on button "好" at bounding box center [264, 163] width 11 height 10
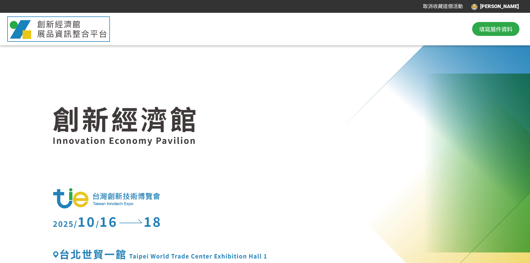
scroll to position [28, 0]
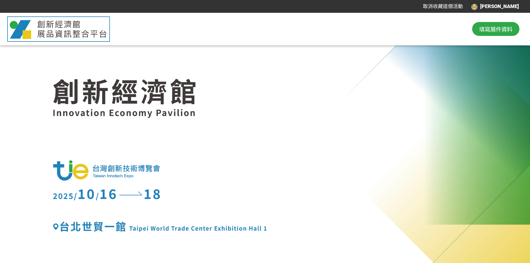
click at [481, 30] on span "填寫展件資料" at bounding box center [495, 29] width 33 height 8
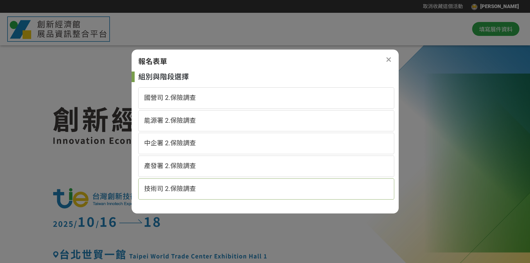
click at [181, 186] on span "技術司 2.保險調查" at bounding box center [170, 189] width 52 height 8
select select "185152:185383"
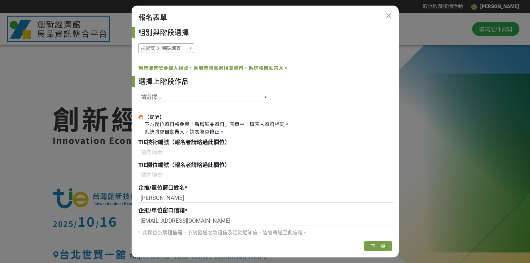
click at [165, 46] on select "國營司 2.保險調查 能源署 2.保險調查 中企署 2.保險調查 產發署 2.保險調查 技術司 2.保險調查" at bounding box center [166, 47] width 56 height 9
click at [241, 95] on select "請選擇... SID: 341366, 標題: 超高速網通傳輸線精密成型技術 SID: 341365, 標題: 金屬離子捕捉材NaPoGlass SID: 3…" at bounding box center [203, 96] width 130 height 9
select select "341174"
click at [138, 92] on select "請選擇... SID: 341366, 標題: 超高速網通傳輸線精密成型技術 SID: 341365, 標題: 金屬離子捕捉材NaPoGlass SID: 3…" at bounding box center [203, 96] width 130 height 9
type input "B11"
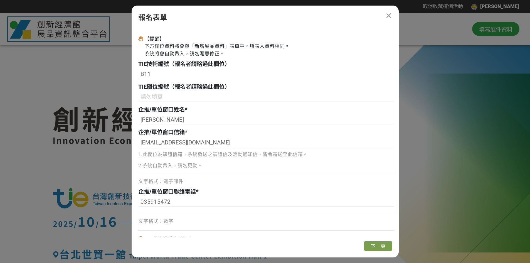
scroll to position [48, 0]
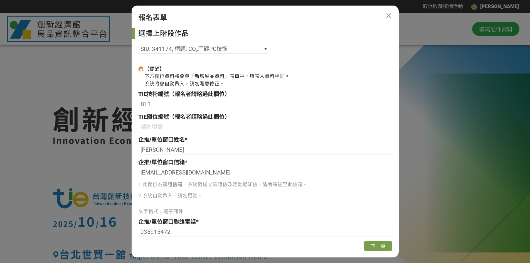
drag, startPoint x: 160, startPoint y: 101, endPoint x: 94, endPoint y: 100, distance: 66.4
click at [166, 128] on input at bounding box center [266, 126] width 256 height 9
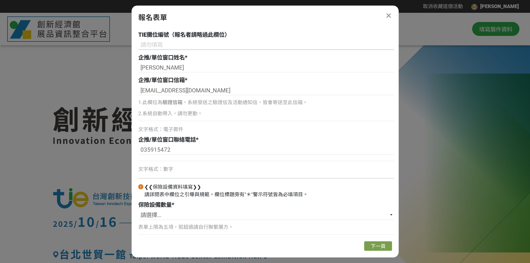
scroll to position [132, 0]
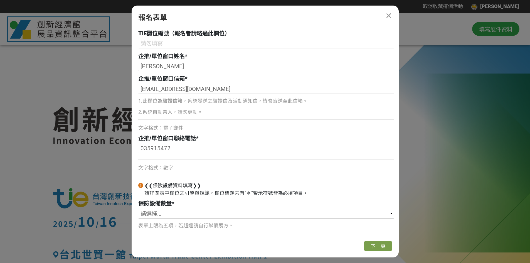
click at [299, 215] on select "請選擇... 1 2 3 4 5" at bounding box center [266, 213] width 256 height 9
select select "1"
click at [138, 209] on select "請選擇... 1 2 3 4 5" at bounding box center [266, 213] width 256 height 9
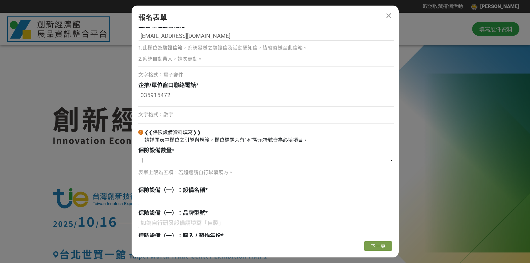
scroll to position [243, 0]
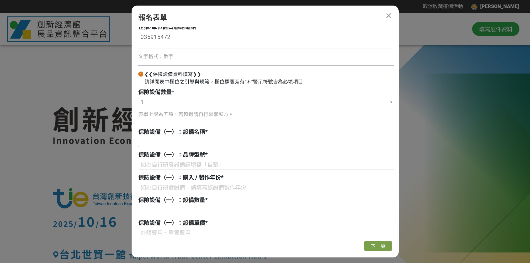
click at [219, 142] on input at bounding box center [266, 141] width 256 height 9
paste input "碳捕獲模型"
type input "碳捕獲模型"
click at [156, 163] on input at bounding box center [266, 164] width 256 height 9
paste input "自製"
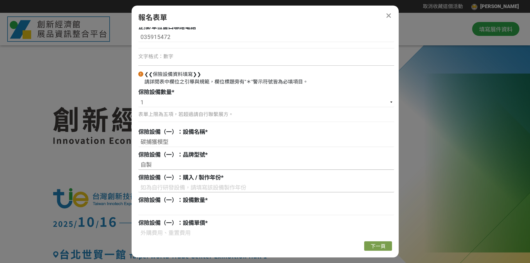
type input "自製"
click at [162, 184] on input at bounding box center [266, 187] width 256 height 9
click at [190, 186] on input at bounding box center [266, 187] width 256 height 9
click at [167, 188] on input at bounding box center [266, 187] width 256 height 9
paste input "2024"
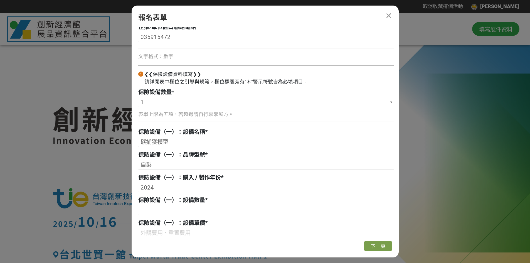
type input "2024"
click at [199, 212] on input at bounding box center [266, 209] width 256 height 9
paste input "1"
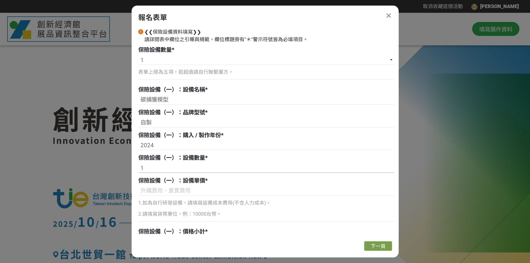
scroll to position [324, 0]
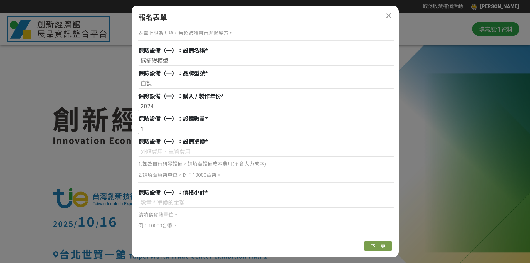
type input "1"
click at [207, 153] on input at bounding box center [266, 151] width 256 height 9
paste input "700,000"
type input "700,000"
click at [188, 197] on div "保險設備（一）：價格小計 * 請填寫貨幣單位。 例：10000台幣。" at bounding box center [266, 212] width 256 height 49
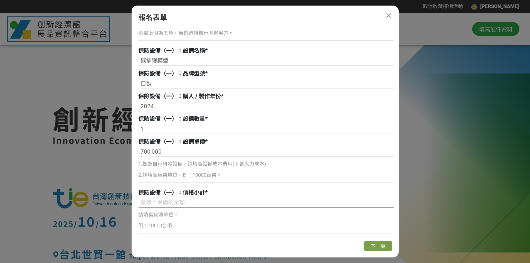
click at [185, 201] on input at bounding box center [266, 202] width 256 height 9
paste input "700,000"
type input "700,000"
click at [374, 239] on button "下一頁" at bounding box center [378, 245] width 28 height 9
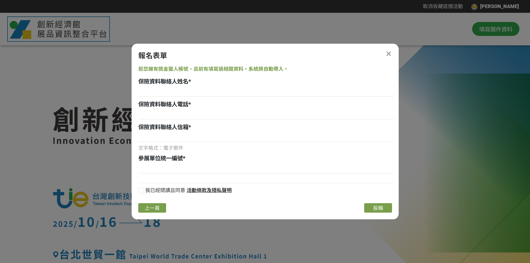
scroll to position [0, 0]
click at [168, 90] on input at bounding box center [266, 91] width 256 height 9
paste input "[PERSON_NAME]"
type input "[PERSON_NAME]"
drag, startPoint x: 227, startPoint y: 113, endPoint x: 223, endPoint y: 112, distance: 3.8
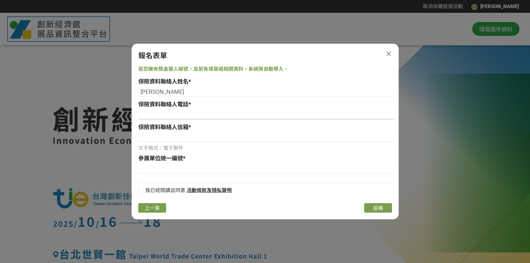
click at [224, 112] on input at bounding box center [266, 114] width 256 height 9
paste input "[US_EMPLOYER_IDENTIFICATION_NUMBER]"
type input "[US_EMPLOYER_IDENTIFICATION_NUMBER]"
click at [160, 137] on input at bounding box center [266, 136] width 256 height 9
paste input "" [EMAIL_ADDRESS][DOMAIN_NAME]""
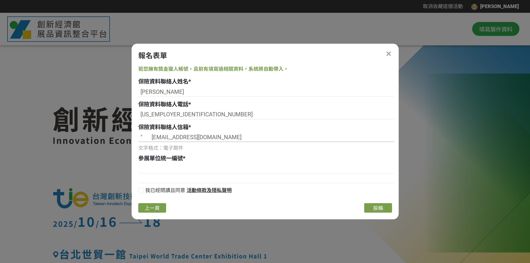
click at [157, 137] on input "" [EMAIL_ADDRESS][DOMAIN_NAME]" at bounding box center [266, 136] width 256 height 9
click at [147, 137] on input "" [EMAIL_ADDRESS][DOMAIN_NAME]" at bounding box center [266, 136] width 256 height 9
type input "[EMAIL_ADDRESS][DOMAIN_NAME]"
drag, startPoint x: 189, startPoint y: 177, endPoint x: 194, endPoint y: 173, distance: 6.3
click at [191, 175] on div "若您擁有獎金獵人帳號，且前有填寫過相關資料，系統將自動帶入。 保險資料聯絡人姓名 * [PERSON_NAME] 保險資料聯絡人電話 * [PHONE_NUM…" at bounding box center [265, 131] width 267 height 133
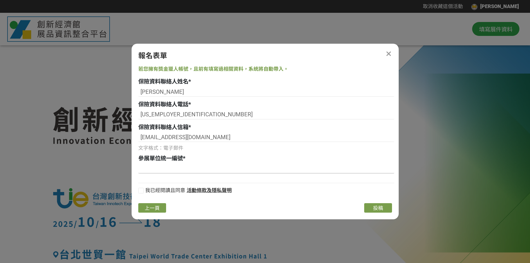
click at [191, 170] on input at bounding box center [266, 168] width 256 height 9
paste input "02750963"
type input "02750963"
click at [379, 203] on button "投稿" at bounding box center [378, 207] width 28 height 9
click at [153, 190] on span "我已經閱讀且同意" at bounding box center [165, 190] width 40 height 6
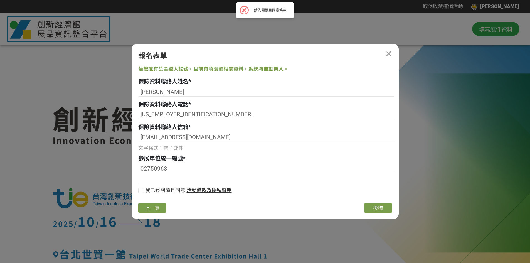
click at [142, 190] on input "我已經閱讀且同意" at bounding box center [140, 192] width 4 height 4
checkbox input "false"
click at [377, 208] on span "投稿" at bounding box center [378, 208] width 10 height 6
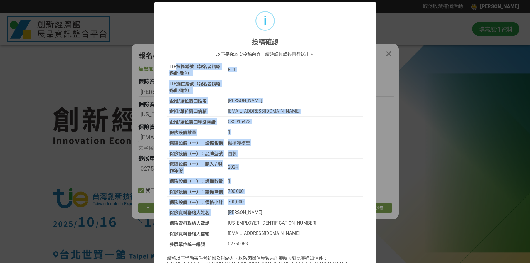
drag, startPoint x: 174, startPoint y: 66, endPoint x: 305, endPoint y: 214, distance: 198.1
click at [308, 216] on tbody "TIE技術編號（報名者請略過此欄位） B11 TIE攤位編號（報名者請略過此欄位） 企推/單位窗口姓名 [PERSON_NAME] 企推/單位窗口信箱 [EM…" at bounding box center [264, 155] width 195 height 188
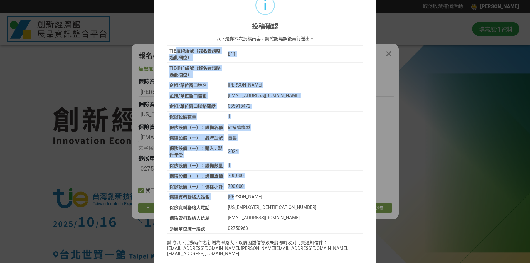
scroll to position [32, 0]
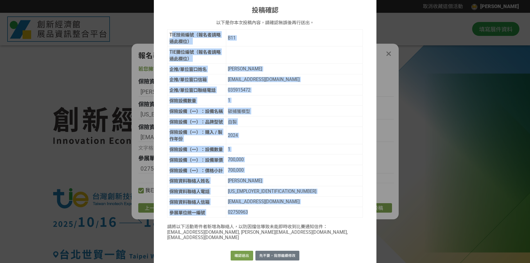
drag, startPoint x: 170, startPoint y: 33, endPoint x: 266, endPoint y: 216, distance: 205.7
click at [266, 206] on tbody "TIE技術編號（報名者請略過此欄位） B11 TIE攤位編號（報名者請略過此欄位） 企推/單位窗口姓名 [PERSON_NAME] 企推/單位窗口信箱 [EM…" at bounding box center [264, 123] width 195 height 188
copy tbody "IE技術編號（報名者請略過此欄位） B11 TIE攤位編號（報名者請略過此欄位） 企推/單位窗口姓名 [PERSON_NAME] 企推/單位窗口信箱 [EMA…"
click at [241, 239] on button "確認送出" at bounding box center [241, 255] width 22 height 10
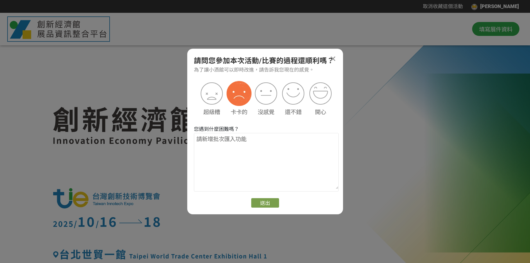
click at [234, 93] on img at bounding box center [238, 93] width 25 height 25
click at [270, 203] on button "送出" at bounding box center [265, 202] width 28 height 9
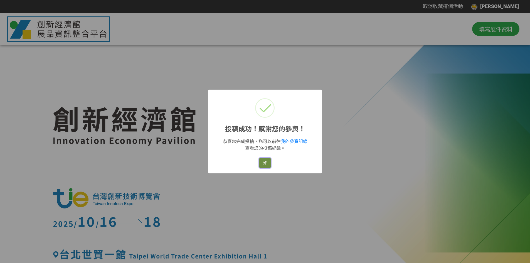
click at [263, 166] on button "好" at bounding box center [264, 163] width 11 height 10
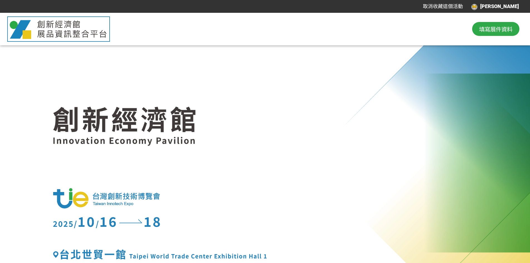
click at [481, 31] on span "填寫展件資料" at bounding box center [495, 29] width 33 height 8
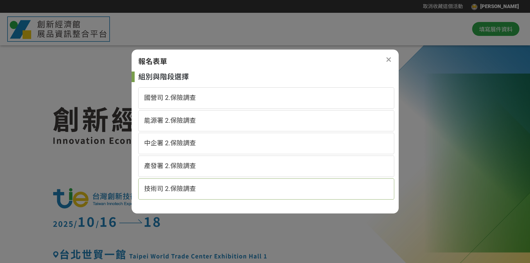
click at [219, 190] on div "技術司 2.保險調查" at bounding box center [266, 188] width 256 height 21
select select "185152:185383"
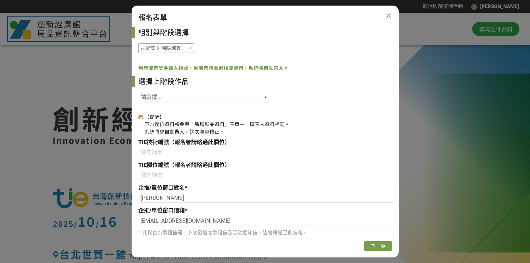
click at [176, 48] on select "國營司 2.保險調查 能源署 2.保險調查 中企署 2.保險調查 產發署 2.保險調查 技術司 2.保險調查" at bounding box center [166, 47] width 56 height 9
click at [138, 43] on select "國營司 2.保險調查 能源署 2.保險調查 中企署 2.保險調查 產發署 2.保險調查 技術司 2.保險調查" at bounding box center [166, 47] width 56 height 9
click at [180, 98] on select "請選擇... SID: 341366, 標題: 超高速網通傳輸線精密成型技術 SID: 341365, 標題: 金屬離子捕捉材NaPoGlass SID: 3…" at bounding box center [203, 96] width 130 height 9
select select "341180"
click at [138, 92] on select "請選擇... SID: 341366, 標題: 超高速網通傳輸線精密成型技術 SID: 341365, 標題: 金屬離子捕捉材NaPoGlass SID: 3…" at bounding box center [203, 96] width 130 height 9
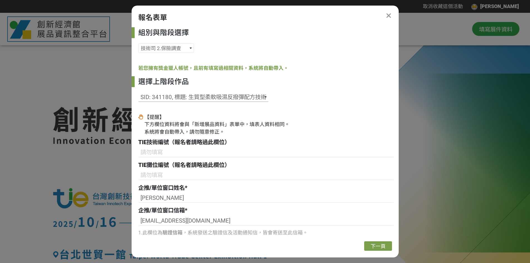
type input "B12"
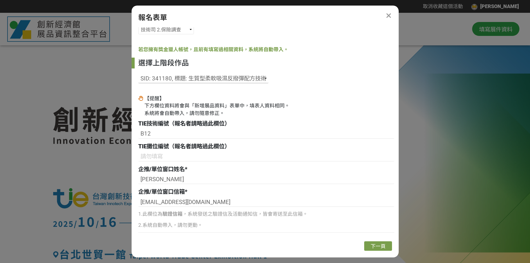
scroll to position [28, 0]
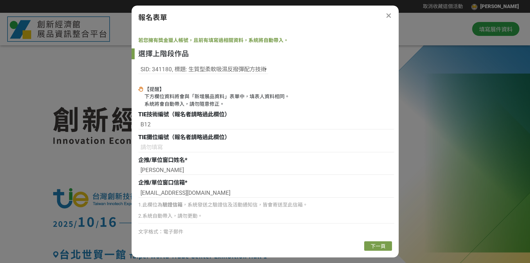
click at [186, 136] on span "TIE攤位編號（報名者請略過此欄位）" at bounding box center [184, 137] width 92 height 7
drag, startPoint x: 156, startPoint y: 126, endPoint x: 113, endPoint y: 121, distance: 43.1
click at [226, 144] on div "TIE攤位編號（報名者請略過此欄位）" at bounding box center [266, 143] width 256 height 21
click at [226, 148] on input at bounding box center [266, 147] width 256 height 9
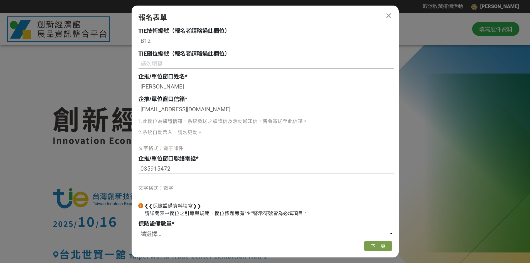
scroll to position [132, 0]
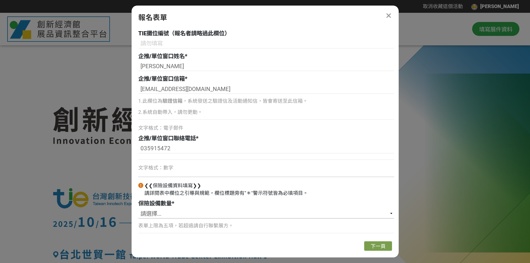
click at [264, 218] on select "請選擇... 1 2 3 4 5" at bounding box center [266, 213] width 256 height 9
select select "4"
click at [138, 209] on select "請選擇... 1 2 3 4 5" at bounding box center [266, 213] width 256 height 9
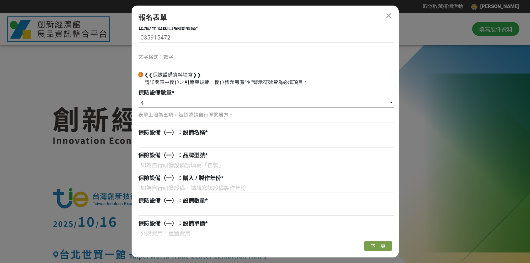
scroll to position [243, 0]
click at [194, 141] on input at bounding box center [266, 141] width 256 height 9
click at [158, 140] on input at bounding box center [266, 141] width 256 height 9
paste input "機能布料"
type input "機能布料"
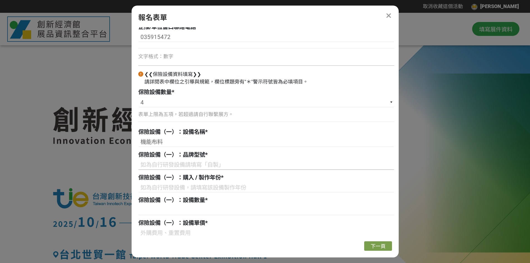
click at [223, 164] on input at bounding box center [266, 164] width 256 height 9
paste input "自製"
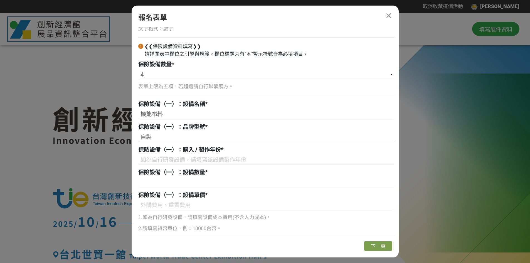
type input "自製"
click at [193, 162] on input at bounding box center [266, 159] width 256 height 9
paste input "2025"
type input "2025"
drag, startPoint x: 171, startPoint y: 185, endPoint x: 169, endPoint y: 181, distance: 4.9
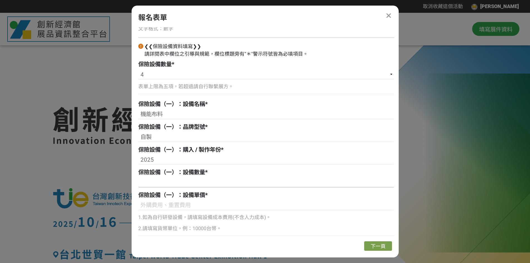
click at [171, 185] on input at bounding box center [266, 182] width 256 height 9
type input "3"
click at [190, 203] on input at bounding box center [266, 204] width 256 height 9
paste input "2,000"
click at [234, 208] on input "2,000" at bounding box center [266, 204] width 256 height 9
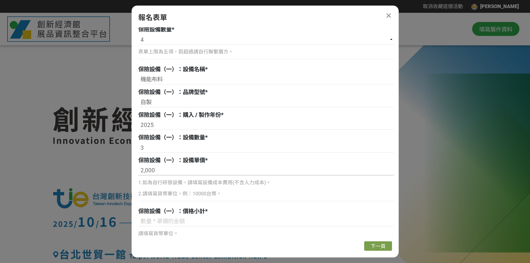
scroll to position [326, 0]
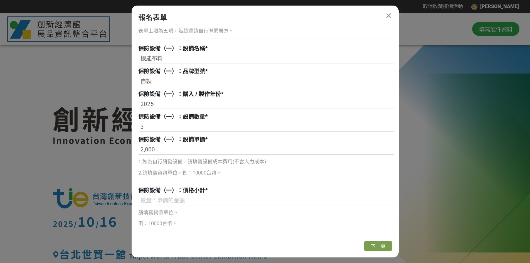
type input "2,000"
click at [170, 200] on input at bounding box center [266, 200] width 256 height 9
paste input "6,000"
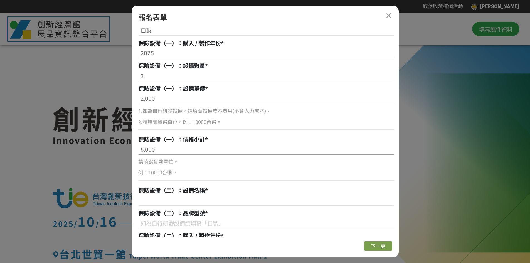
scroll to position [382, 0]
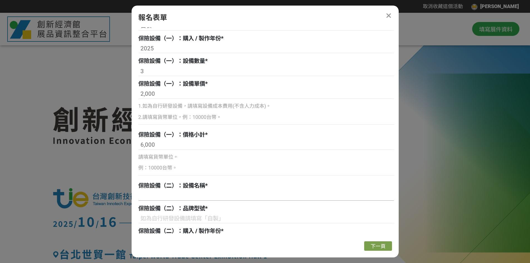
type input "6,000"
click at [210, 198] on input at bounding box center [266, 195] width 256 height 9
click at [172, 193] on input at bounding box center [266, 195] width 256 height 9
paste input "立體球狀的織物(彈力球小物)"
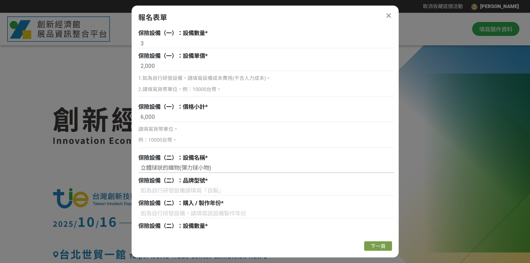
type input "立體球狀的織物(彈力球小物)"
click at [189, 189] on input at bounding box center [266, 190] width 256 height 9
paste input "自製"
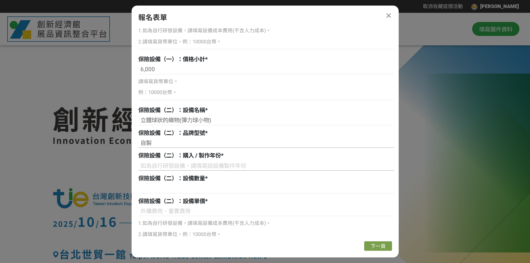
scroll to position [465, 0]
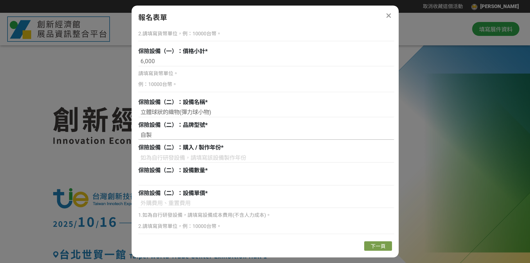
type input "自製"
click at [241, 164] on div "【提醒】 下方欄位資料將會與「新增展品資料」表單中，填表人資料相同。 系統將會自動帶入，請勿隨意修正。 TIE技術編號（報名者請略過此欄位） B12 TIE攤…" at bounding box center [266, 160] width 256 height 1025
click at [244, 158] on input at bounding box center [266, 157] width 256 height 9
paste input "2025"
type input "2025"
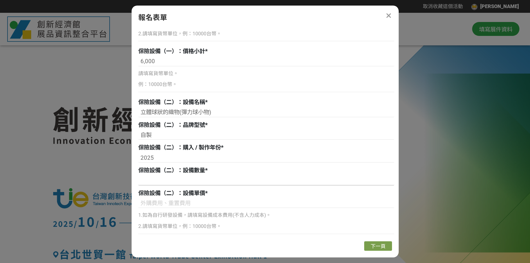
click at [209, 179] on input at bounding box center [266, 180] width 256 height 9
paste input "3"
type input "3"
click at [204, 205] on input at bounding box center [266, 202] width 256 height 9
paste input "1,000"
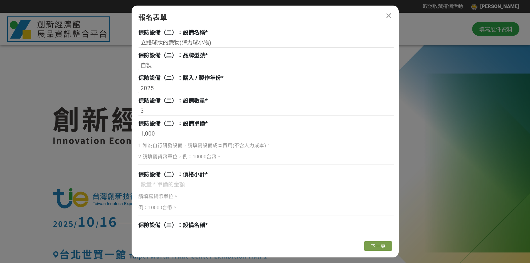
scroll to position [549, 0]
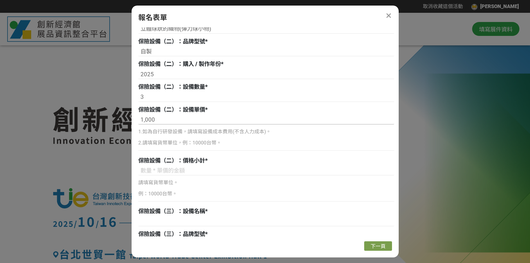
type input "1,000"
click at [179, 171] on input at bounding box center [266, 170] width 256 height 9
paste input "3,000"
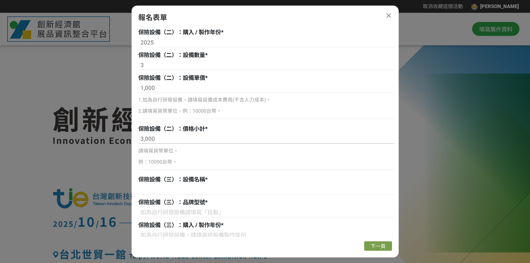
scroll to position [604, 0]
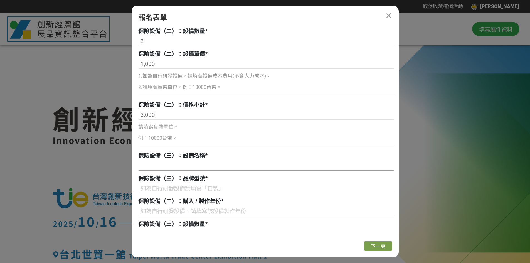
type input "3,000"
click at [182, 166] on input at bounding box center [266, 165] width 256 height 9
click at [188, 168] on input at bounding box center [266, 165] width 256 height 9
paste input "休閒襯衫紡織品"
type input "休閒襯衫紡織品"
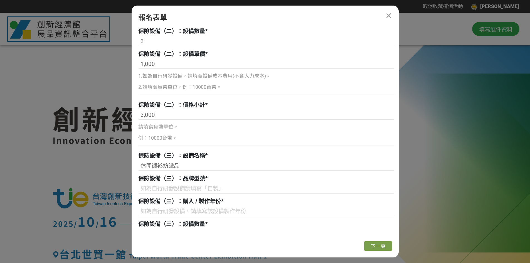
click at [180, 190] on input at bounding box center [266, 188] width 256 height 9
paste input "自製"
type input "自製"
click at [193, 217] on div at bounding box center [266, 212] width 256 height 11
click at [200, 209] on input at bounding box center [266, 211] width 256 height 9
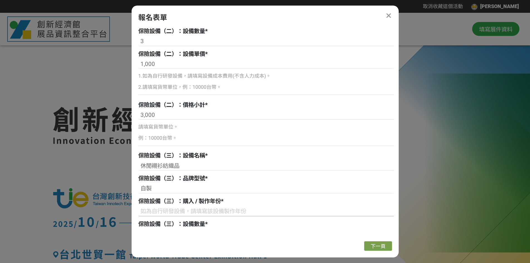
paste input "2025"
type input "2025"
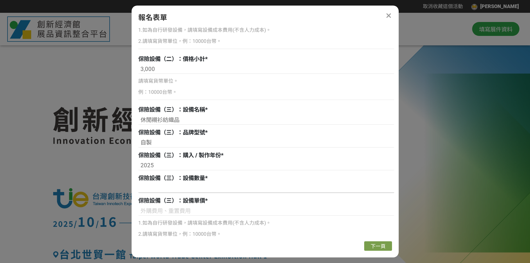
scroll to position [660, 0]
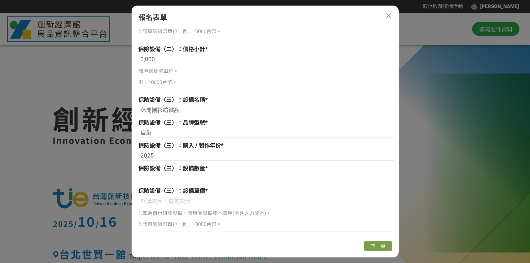
click at [199, 179] on input at bounding box center [266, 177] width 256 height 9
paste input "1"
type input "1"
click at [252, 200] on input at bounding box center [266, 200] width 256 height 9
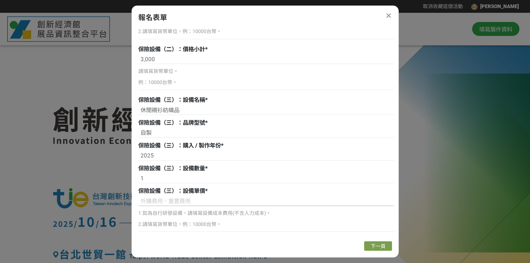
paste input "2,000"
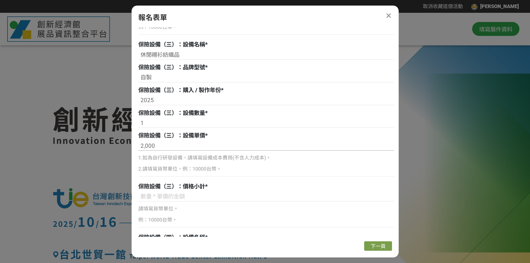
scroll to position [715, 0]
type input "2,000"
click at [271, 191] on div "保險設備（三）：價格小計 * 請填寫貨幣單位。 例：10000台幣。" at bounding box center [266, 206] width 256 height 49
click at [168, 195] on input at bounding box center [266, 196] width 256 height 9
paste input "2,000"
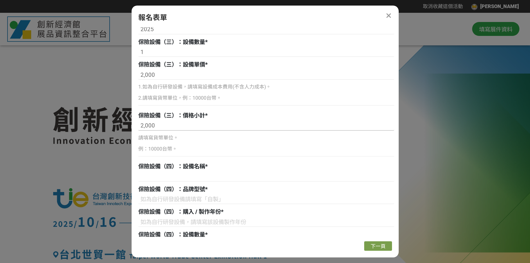
scroll to position [799, 0]
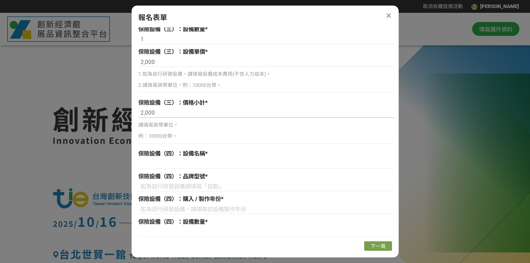
type input "2,000"
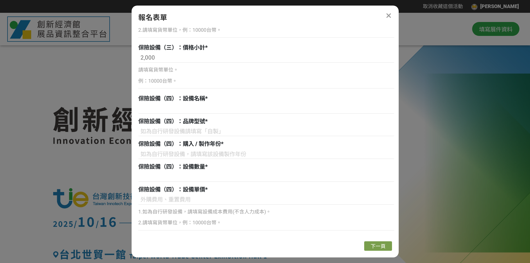
scroll to position [854, 0]
click at [186, 108] on input at bounding box center [266, 107] width 256 height 9
paste input "運動機能紡織品"
type input "運動機能紡織品"
click at [243, 131] on input at bounding box center [266, 130] width 256 height 9
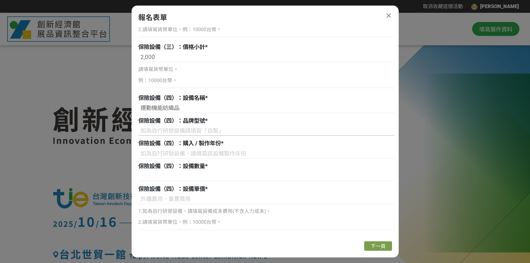
paste input "自製"
type input "自製"
click at [193, 157] on input at bounding box center [266, 153] width 256 height 9
paste
type input "2025"
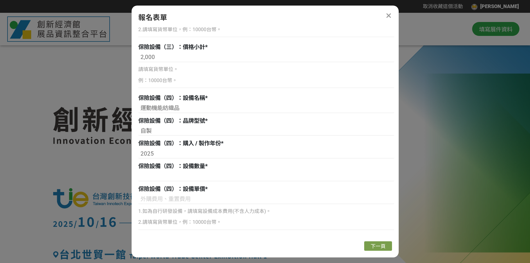
click at [124, 158] on div at bounding box center [265, 161] width 424 height 195
click at [172, 176] on input at bounding box center [266, 176] width 256 height 9
type input "1"
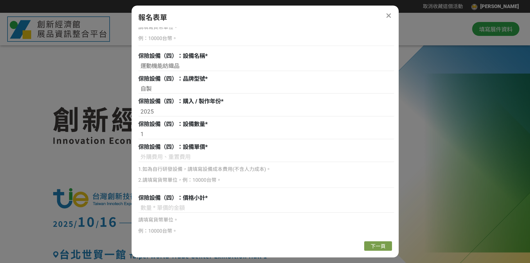
scroll to position [902, 0]
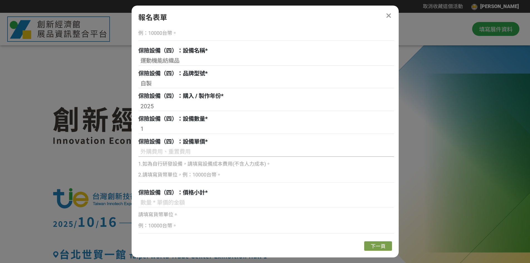
click at [194, 153] on input at bounding box center [266, 151] width 256 height 9
type input "2,000"
click at [158, 177] on p "2.請填寫貨幣單位，例：10000台幣。" at bounding box center [266, 175] width 256 height 8
click at [169, 201] on input at bounding box center [266, 202] width 256 height 9
type input "2,000"
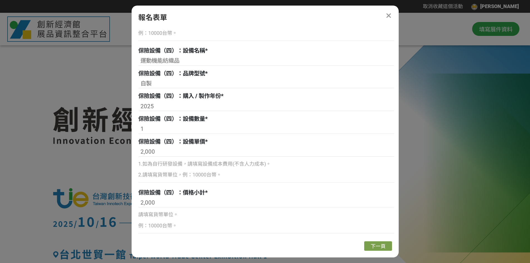
click at [380, 239] on span "下一頁" at bounding box center [377, 246] width 15 height 6
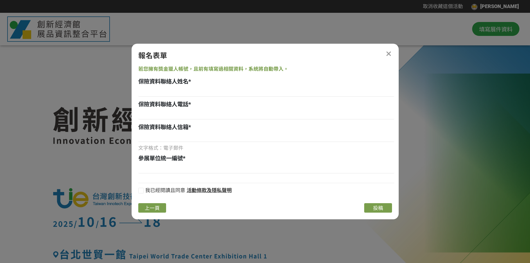
scroll to position [0, 0]
click at [183, 90] on input at bounding box center [266, 91] width 256 height 9
type input "[PERSON_NAME]"
click at [223, 112] on input at bounding box center [266, 114] width 256 height 9
type input "[US_EMPLOYER_IDENTIFICATION_NUMBER]"
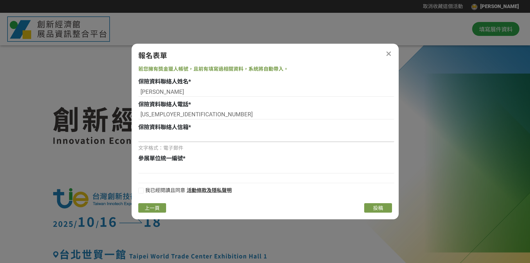
click at [144, 137] on input at bounding box center [266, 136] width 256 height 9
click at [152, 137] on input "" [EMAIL_ADDRESS][DOMAIN_NAME]" at bounding box center [266, 136] width 256 height 9
type input "[EMAIL_ADDRESS][DOMAIN_NAME]"
click at [163, 160] on span "參展單位統一編號" at bounding box center [160, 158] width 44 height 7
click at [158, 169] on input at bounding box center [266, 168] width 256 height 9
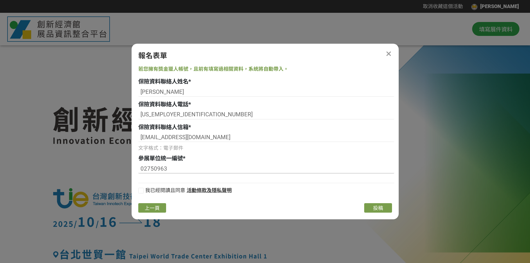
type input "02750963"
click at [142, 190] on div at bounding box center [141, 191] width 6 height 6
checkbox input "true"
click at [378, 207] on span "投稿" at bounding box center [378, 208] width 10 height 6
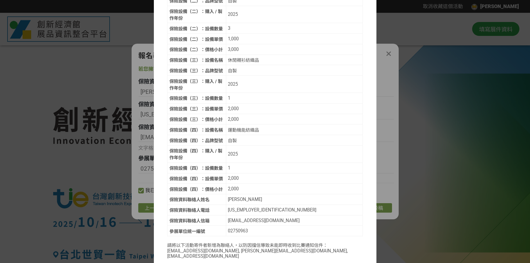
scroll to position [241, 0]
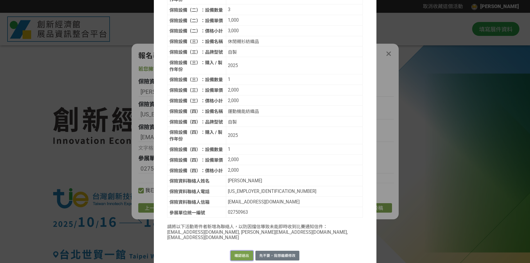
click at [244, 239] on button "確認送出" at bounding box center [241, 255] width 22 height 10
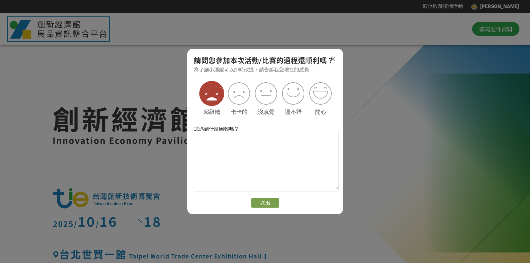
click at [217, 99] on img at bounding box center [211, 93] width 25 height 25
click at [271, 199] on button "送出" at bounding box center [265, 202] width 28 height 9
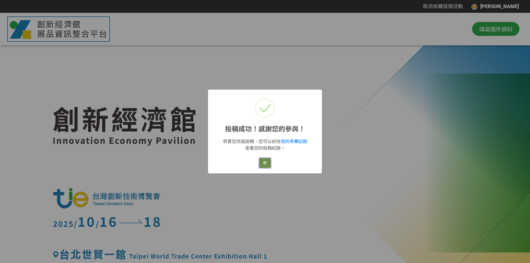
click at [263, 164] on button "好" at bounding box center [264, 163] width 11 height 10
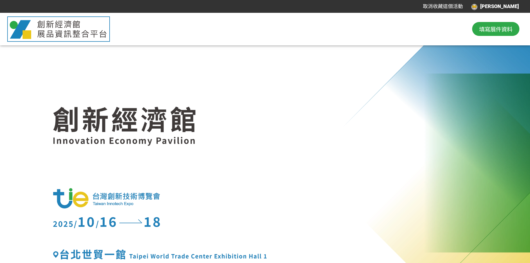
click at [481, 30] on span "填寫展件資料" at bounding box center [495, 29] width 33 height 8
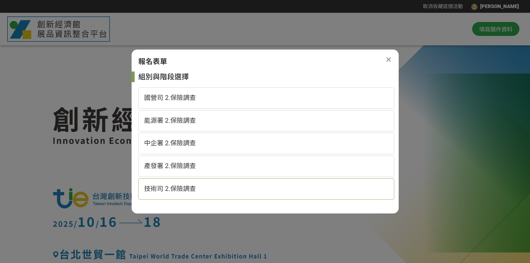
click at [252, 190] on div "技術司 2.保險調查" at bounding box center [266, 188] width 256 height 21
select select "185152:185383"
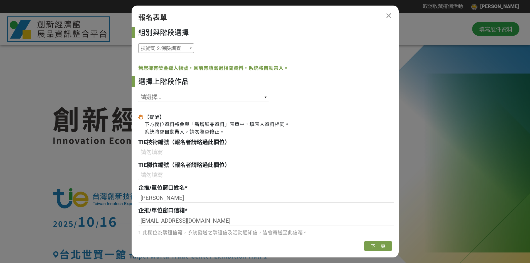
click at [164, 49] on select "國營司 2.保險調查 能源署 2.保險調查 中企署 2.保險調查 產發署 2.保險調查 技術司 2.保險調查" at bounding box center [166, 47] width 56 height 9
click at [228, 100] on select "請選擇... SID: 341366, 標題: 超高速網通傳輸線精密成型技術 SID: 341365, 標題: 金屬離子捕捉材NaPoGlass SID: 3…" at bounding box center [203, 96] width 130 height 9
select select "341142"
click at [138, 92] on select "請選擇... SID: 341366, 標題: 超高速網通傳輸線精密成型技術 SID: 341365, 標題: 金屬離子捕捉材NaPoGlass SID: 3…" at bounding box center [203, 96] width 130 height 9
type input "B13"
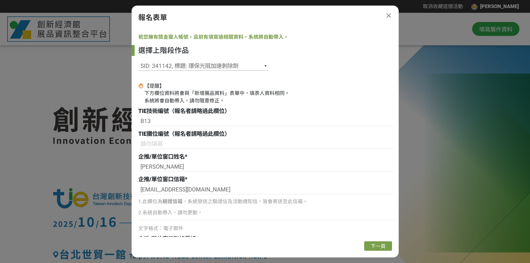
scroll to position [83, 0]
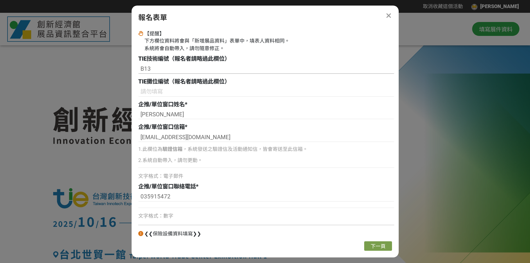
drag, startPoint x: 152, startPoint y: 70, endPoint x: 114, endPoint y: 66, distance: 37.4
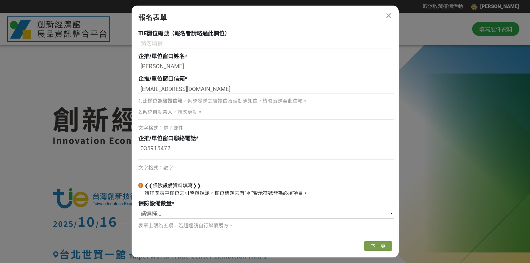
click at [259, 214] on select "請選擇... 1 2 3 4 5" at bounding box center [266, 213] width 256 height 9
select select "3"
click at [138, 209] on select "請選擇... 1 2 3 4 5" at bounding box center [266, 213] width 256 height 9
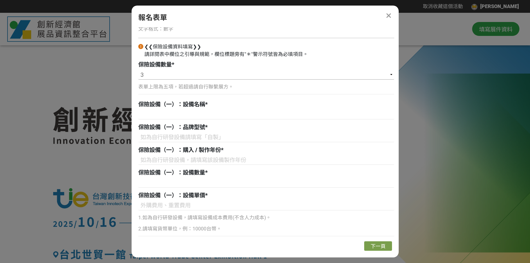
scroll to position [271, 0]
click at [200, 113] on input at bounding box center [266, 114] width 256 height 9
type input "光阻剝除展品"
click at [172, 137] on input at bounding box center [266, 136] width 256 height 9
type input "自製"
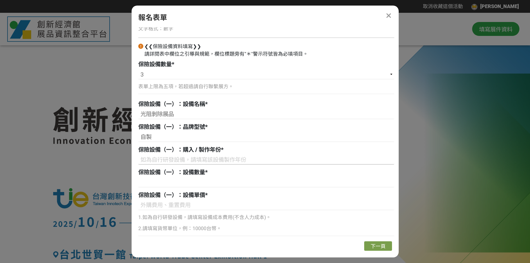
drag, startPoint x: 210, startPoint y: 154, endPoint x: 185, endPoint y: 157, distance: 24.9
click at [202, 155] on div "保險設備（一）：購入 / 製作年份 *" at bounding box center [266, 155] width 256 height 21
click at [187, 158] on input at bounding box center [266, 159] width 256 height 9
type input "2025"
click at [179, 184] on input at bounding box center [266, 182] width 256 height 9
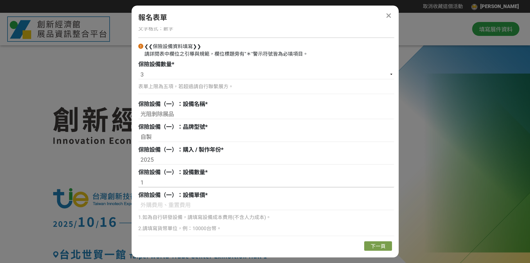
type input "1"
click at [181, 203] on input at bounding box center [266, 204] width 256 height 9
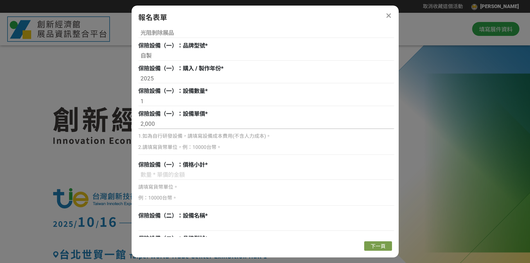
scroll to position [354, 0]
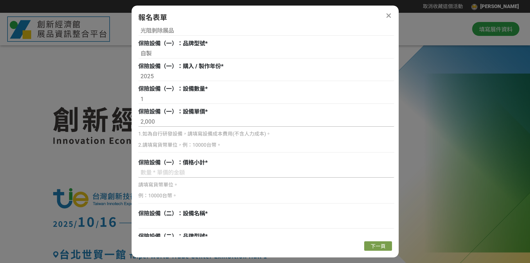
type input "2,000"
click at [217, 170] on input at bounding box center [266, 172] width 256 height 9
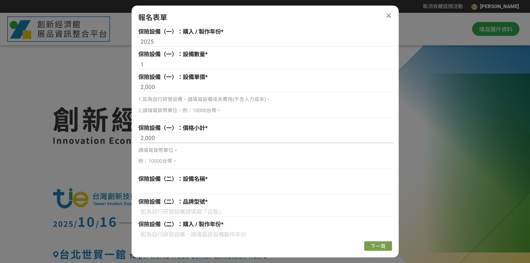
scroll to position [437, 0]
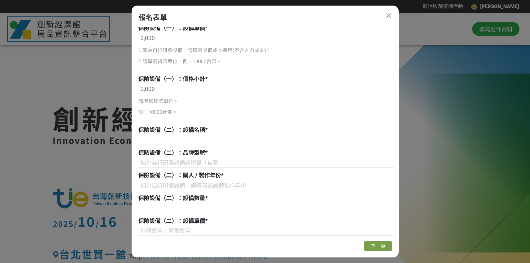
type input "2,000"
click at [185, 139] on input at bounding box center [266, 139] width 256 height 9
type input "簡易型OM機台"
click at [170, 162] on input at bounding box center [266, 162] width 256 height 9
click at [171, 162] on input at bounding box center [266, 162] width 256 height 9
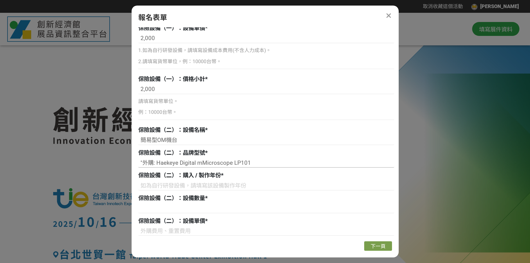
click at [144, 158] on input ""外購: Haekeye Digital mMicroscope LP101" at bounding box center [266, 162] width 256 height 9
type input "外購: Haekeye Digital mMicroscope LP101"
click at [203, 182] on input at bounding box center [266, 185] width 256 height 9
type input "2025"
click at [275, 205] on input at bounding box center [266, 208] width 256 height 9
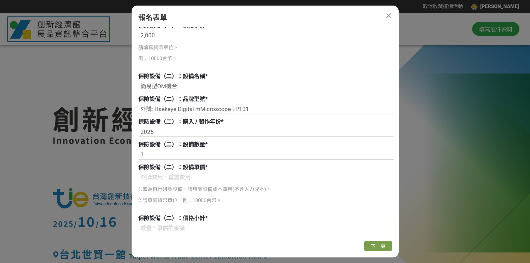
scroll to position [493, 0]
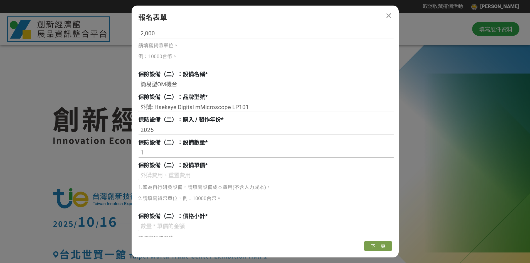
type input "1"
click at [214, 177] on input at bounding box center [266, 174] width 256 height 9
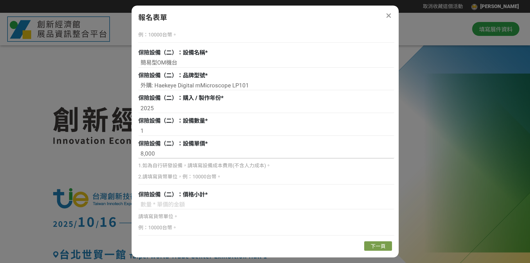
scroll to position [576, 0]
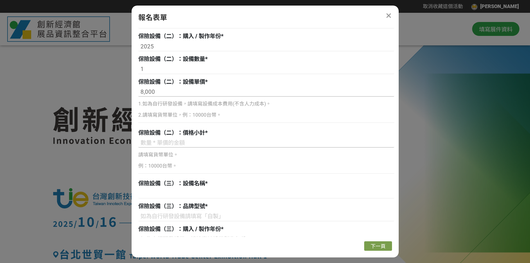
type input "8,000"
click at [220, 145] on input at bounding box center [266, 142] width 256 height 9
type input "8,000"
click at [176, 188] on div "保險設備（三）：設備名稱 *" at bounding box center [266, 183] width 256 height 9
click at [173, 192] on input at bounding box center [266, 193] width 256 height 9
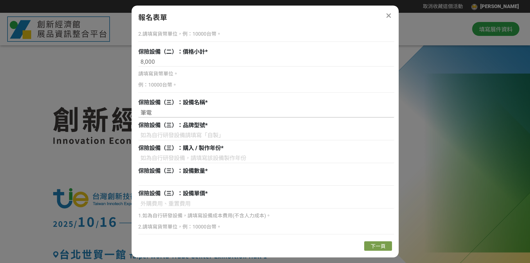
scroll to position [660, 0]
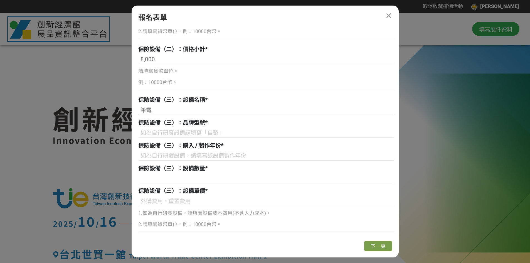
type input "筆電"
click at [195, 134] on input at bounding box center [266, 132] width 256 height 9
type input "外購: ASUS ExpertBook B5402CB"
click at [239, 157] on input at bounding box center [266, 155] width 256 height 9
type input "2023"
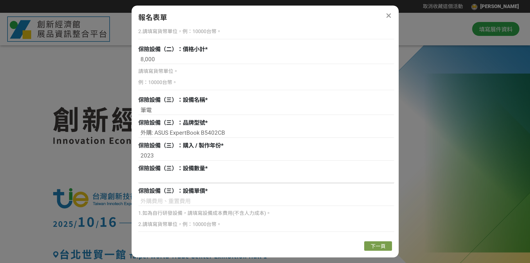
click at [221, 178] on input at bounding box center [266, 177] width 256 height 9
type input "1"
drag, startPoint x: 218, startPoint y: 198, endPoint x: 215, endPoint y: 199, distance: 3.1
click at [215, 199] on input at bounding box center [266, 200] width 256 height 9
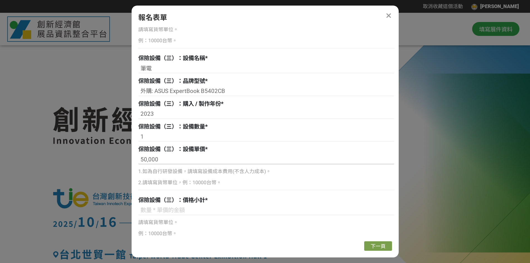
scroll to position [709, 0]
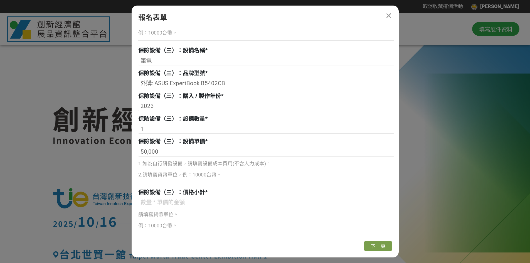
type input "50,000"
click at [213, 199] on input at bounding box center [266, 202] width 256 height 9
type input "50,000"
click at [381, 239] on span "下一頁" at bounding box center [377, 246] width 15 height 6
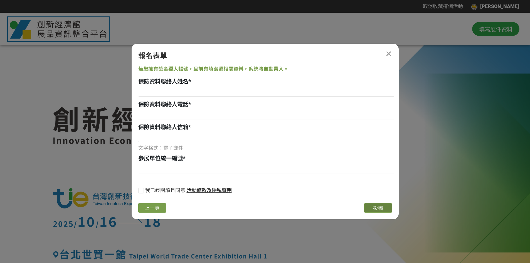
scroll to position [0, 0]
click at [160, 93] on input at bounding box center [266, 91] width 256 height 9
type input "[PERSON_NAME]"
click at [178, 135] on input at bounding box center [266, 136] width 256 height 9
click at [142, 135] on input "" [EMAIL_ADDRESS][DOMAIN_NAME]" at bounding box center [266, 136] width 256 height 9
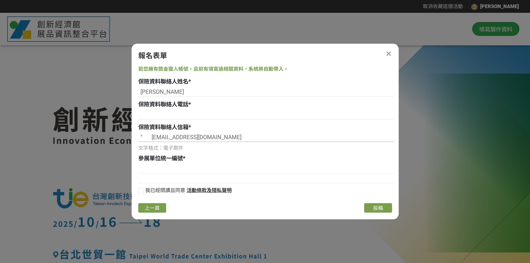
drag, startPoint x: 150, startPoint y: 135, endPoint x: 86, endPoint y: 129, distance: 64.5
type input "[EMAIL_ADDRESS][DOMAIN_NAME]"
click at [169, 115] on input at bounding box center [266, 114] width 256 height 9
type input "[US_EMPLOYER_IDENTIFICATION_NUMBER]"
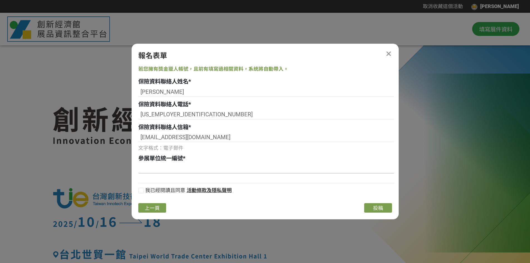
click at [166, 167] on input at bounding box center [266, 168] width 256 height 9
type input "02750963"
click at [152, 191] on span "我已經閱讀且同意" at bounding box center [165, 190] width 40 height 6
click at [142, 191] on input "我已經閱讀且同意" at bounding box center [140, 192] width 4 height 4
checkbox input "false"
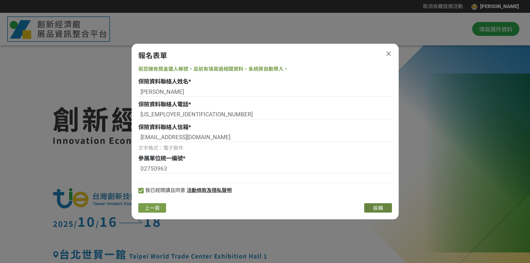
click at [377, 210] on span "投稿" at bounding box center [378, 208] width 10 height 6
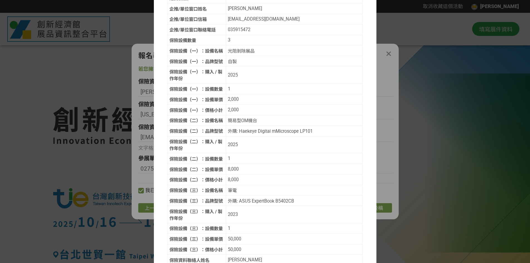
scroll to position [111, 0]
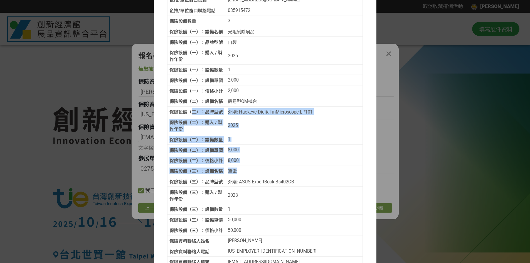
drag, startPoint x: 190, startPoint y: 111, endPoint x: 260, endPoint y: 171, distance: 92.3
click at [260, 171] on tbody "TIE技術編號（報名者請略過此欄位） B13 TIE攤位編號（報名者請略過此欄位） 企推/單位窗口姓名 [PERSON_NAME] 企推/單位窗口信箱 [EM…" at bounding box center [264, 113] width 195 height 327
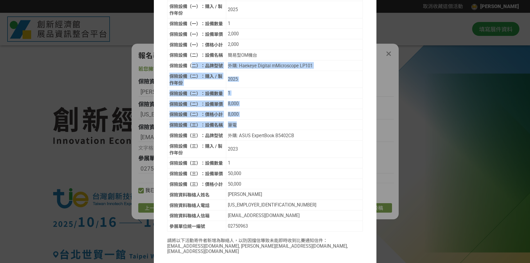
scroll to position [171, 0]
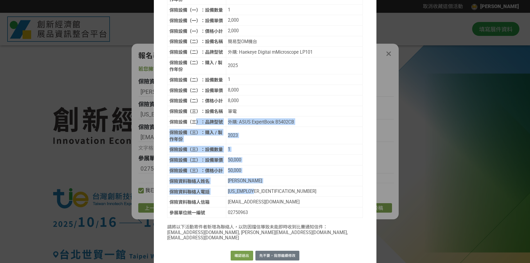
drag, startPoint x: 193, startPoint y: 126, endPoint x: 265, endPoint y: 187, distance: 93.9
click at [265, 187] on tbody "TIE技術編號（報名者請略過此欄位） B13 TIE攤位編號（報名者請略過此欄位） 企推/單位窗口姓名 [PERSON_NAME] 企推/單位窗口信箱 [EM…" at bounding box center [264, 53] width 195 height 327
click at [239, 239] on button "確認送出" at bounding box center [241, 255] width 22 height 10
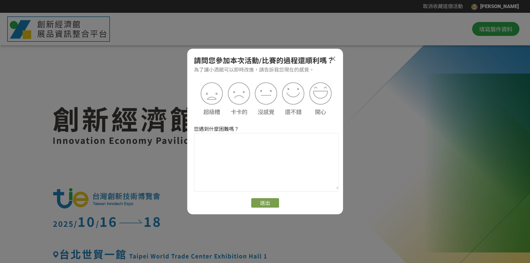
click at [199, 94] on div "超級糟" at bounding box center [211, 99] width 27 height 34
click at [207, 95] on img at bounding box center [211, 93] width 25 height 25
click at [256, 204] on button "送出" at bounding box center [265, 202] width 28 height 9
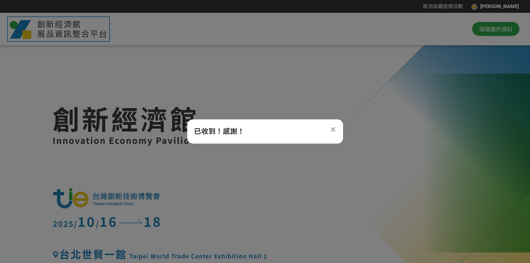
click at [335, 128] on icon at bounding box center [333, 129] width 6 height 7
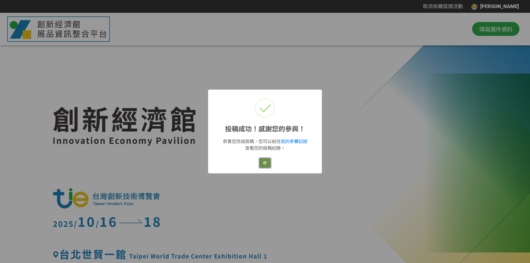
click at [260, 162] on button "好" at bounding box center [264, 163] width 11 height 10
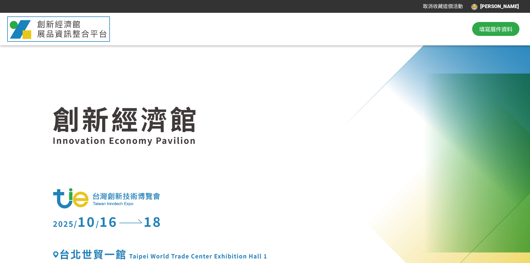
click at [481, 27] on span "填寫展件資料" at bounding box center [495, 29] width 33 height 8
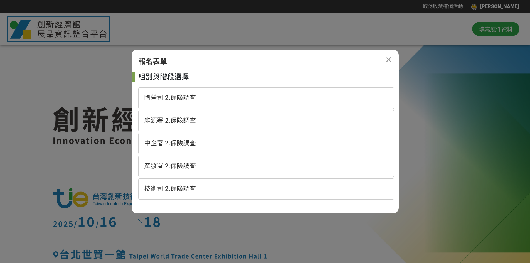
click at [393, 59] on div "報名表單" at bounding box center [265, 61] width 267 height 11
click at [387, 59] on icon at bounding box center [389, 59] width 6 height 7
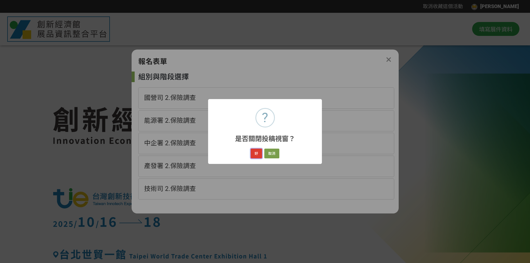
click at [255, 152] on button "好" at bounding box center [255, 153] width 11 height 10
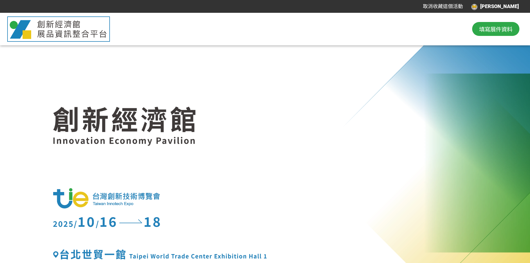
click at [481, 8] on div "[PERSON_NAME]" at bounding box center [495, 7] width 48 height 8
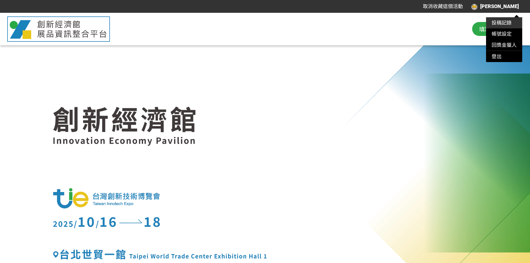
click at [481, 22] on link "投稿記錄" at bounding box center [501, 23] width 20 height 6
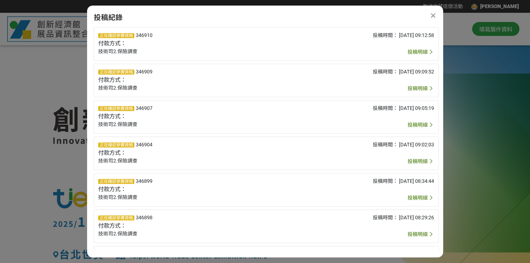
click at [421, 52] on span "投稿明細" at bounding box center [417, 52] width 20 height 6
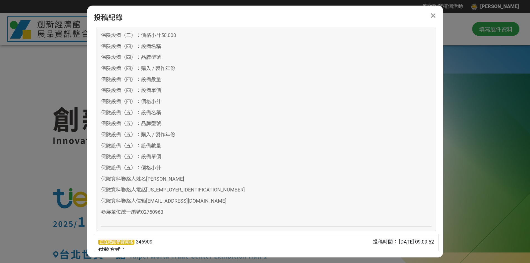
scroll to position [389, 0]
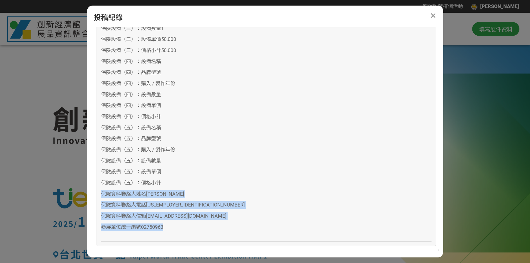
drag, startPoint x: 167, startPoint y: 225, endPoint x: 93, endPoint y: 182, distance: 85.8
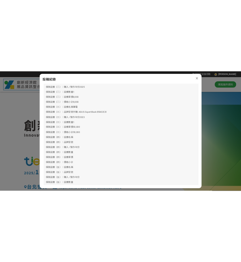
scroll to position [306, 0]
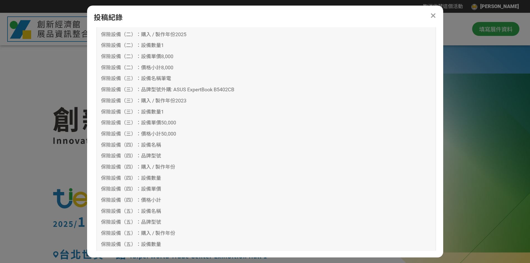
click at [432, 14] on icon at bounding box center [433, 15] width 6 height 7
